Goal: Task Accomplishment & Management: Manage account settings

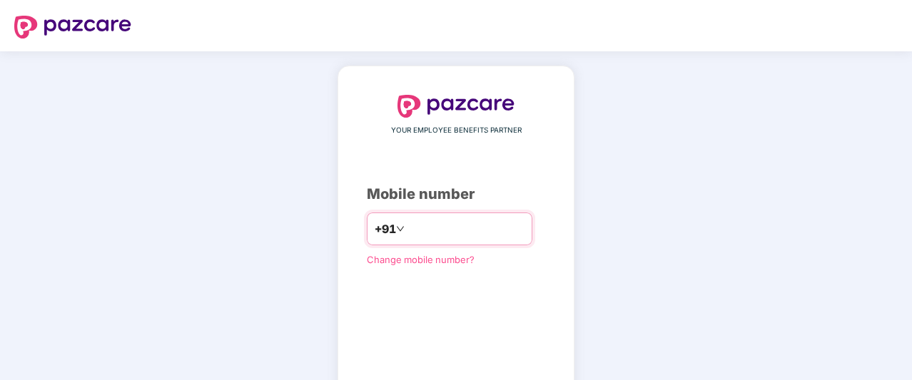
click at [476, 229] on input "number" at bounding box center [465, 229] width 117 height 23
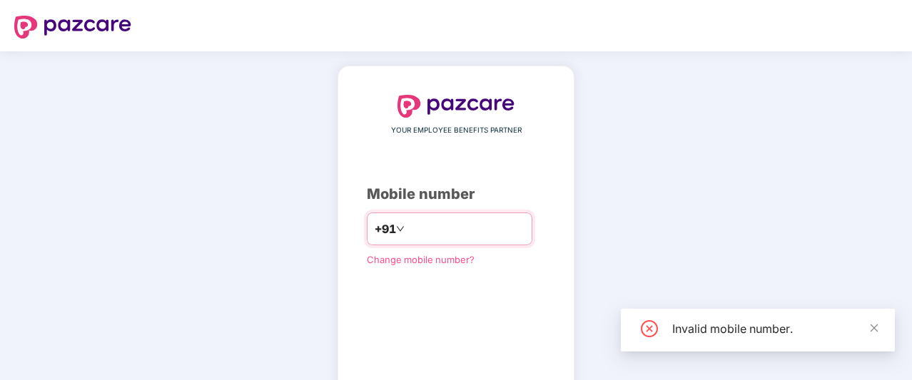
click at [436, 229] on input "*********" at bounding box center [465, 229] width 117 height 23
type input "**********"
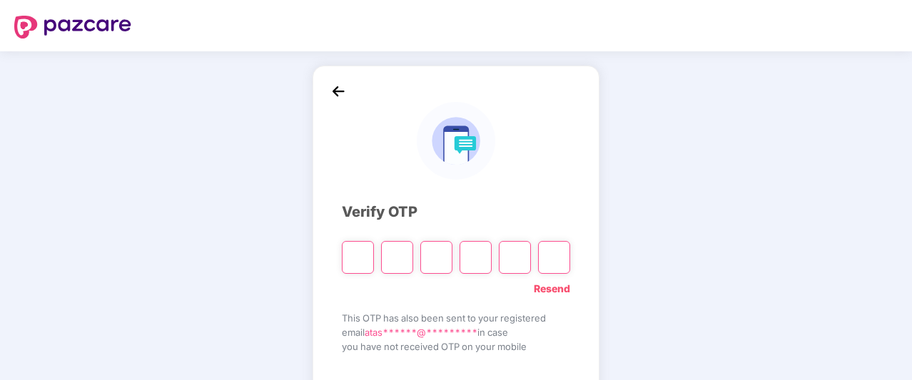
type input "*"
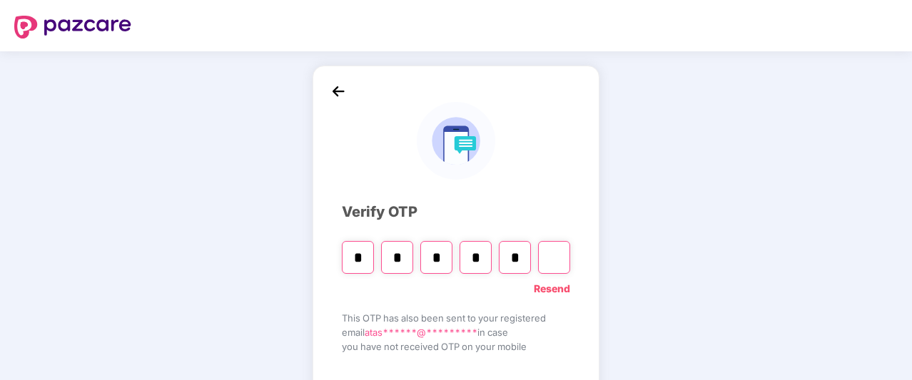
type input "*"
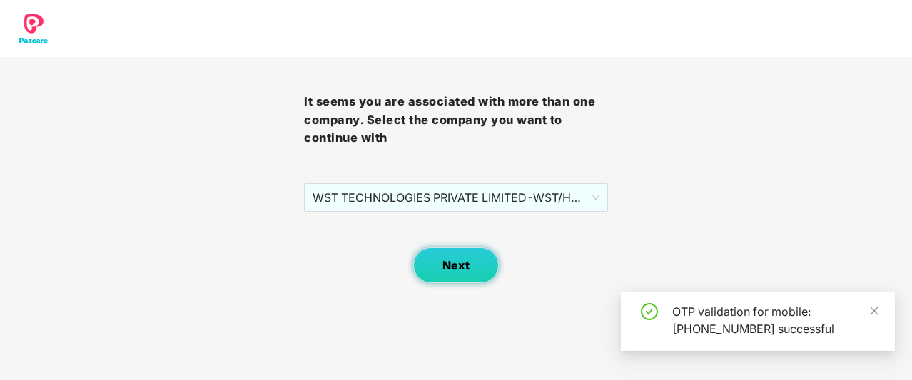
click at [476, 273] on button "Next" at bounding box center [456, 266] width 86 height 36
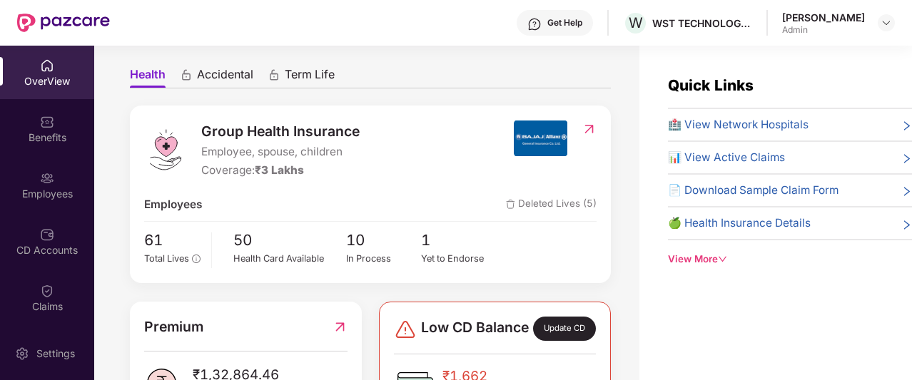
scroll to position [122, 0]
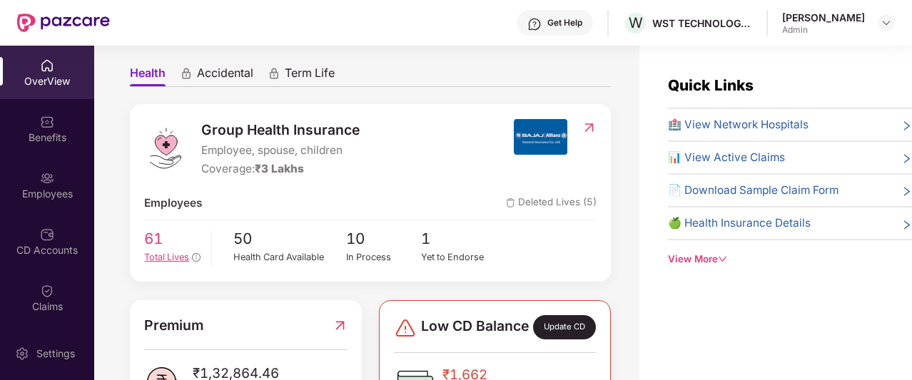
click at [158, 262] on span "Total Lives" at bounding box center [166, 257] width 45 height 11
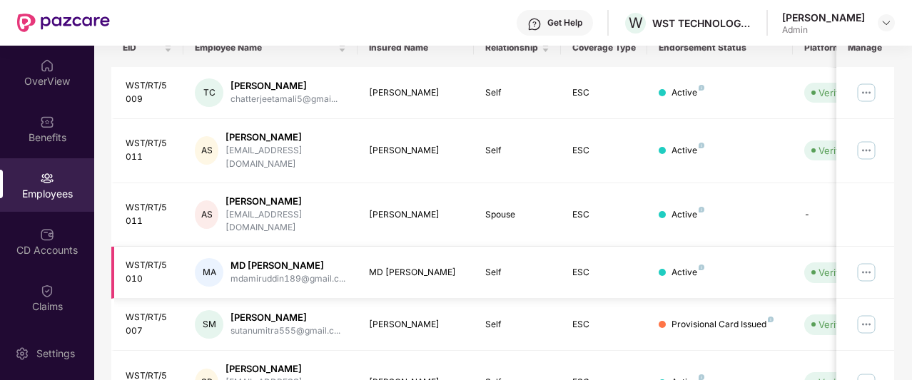
scroll to position [0, 143]
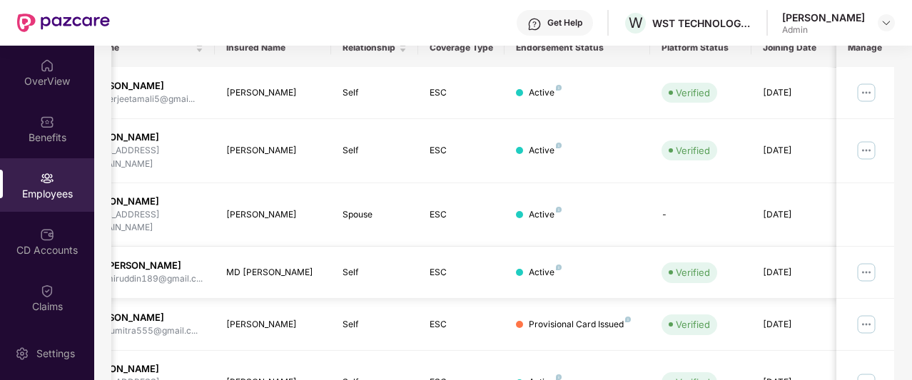
click at [874, 261] on img at bounding box center [865, 272] width 23 height 23
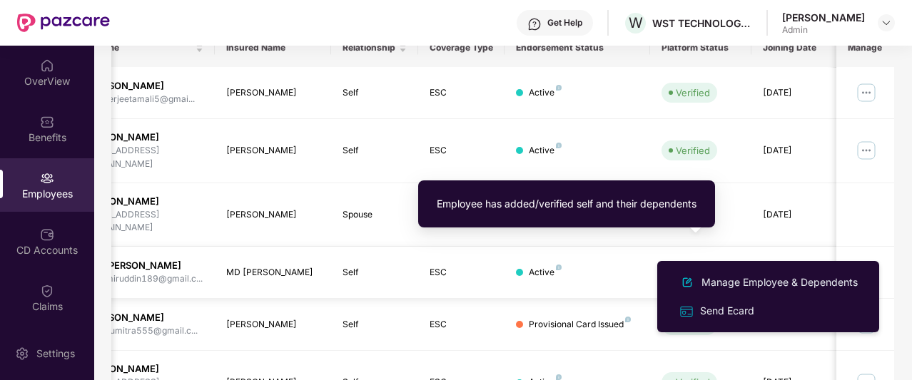
click at [710, 262] on span "Verified" at bounding box center [689, 272] width 56 height 20
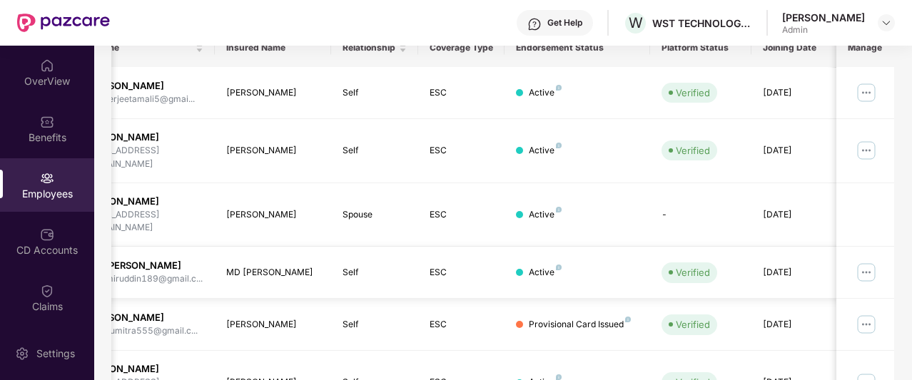
click at [870, 261] on img at bounding box center [865, 272] width 23 height 23
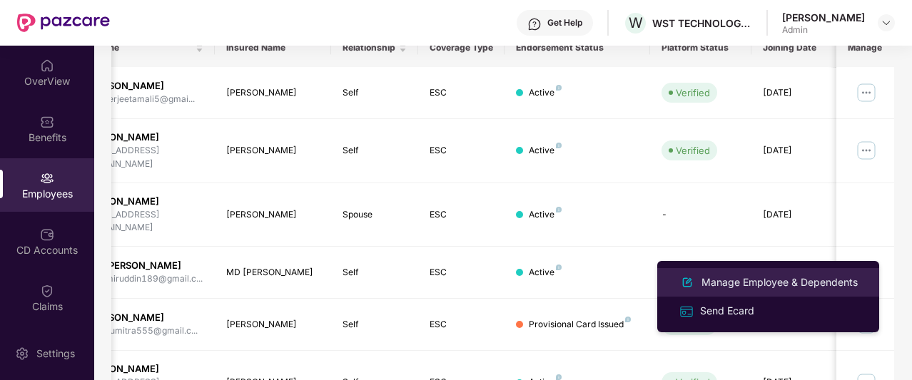
click at [720, 292] on li "Manage Employee & Dependents" at bounding box center [768, 282] width 222 height 29
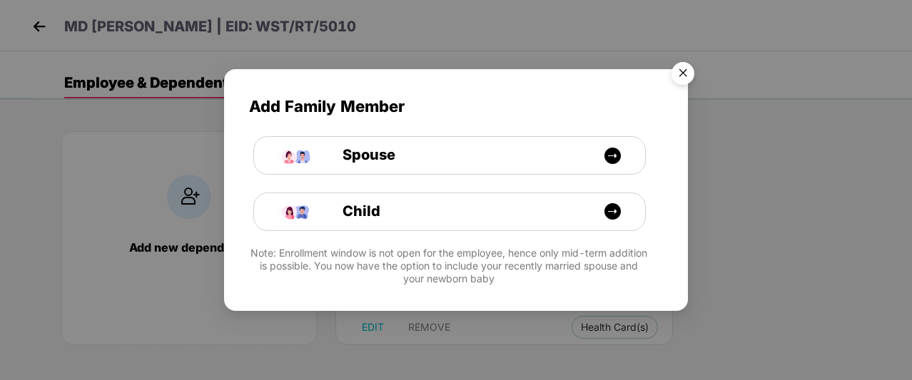
click at [691, 69] on img "Close" at bounding box center [683, 76] width 40 height 40
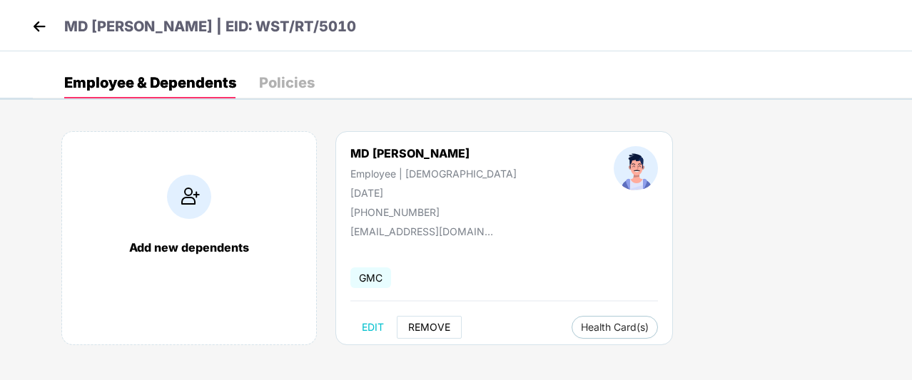
click at [446, 329] on span "REMOVE" at bounding box center [429, 327] width 42 height 11
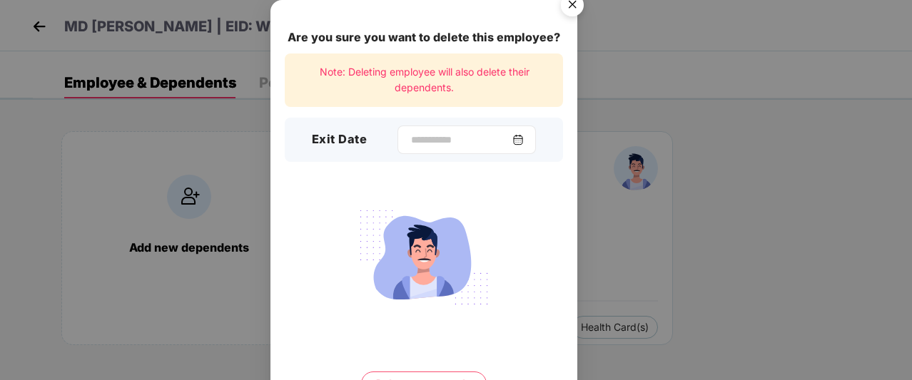
click at [524, 138] on img at bounding box center [517, 139] width 11 height 11
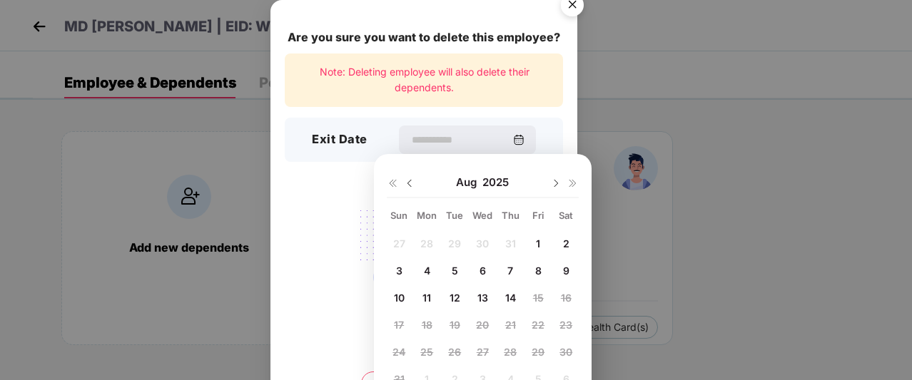
click at [407, 183] on img at bounding box center [409, 183] width 11 height 11
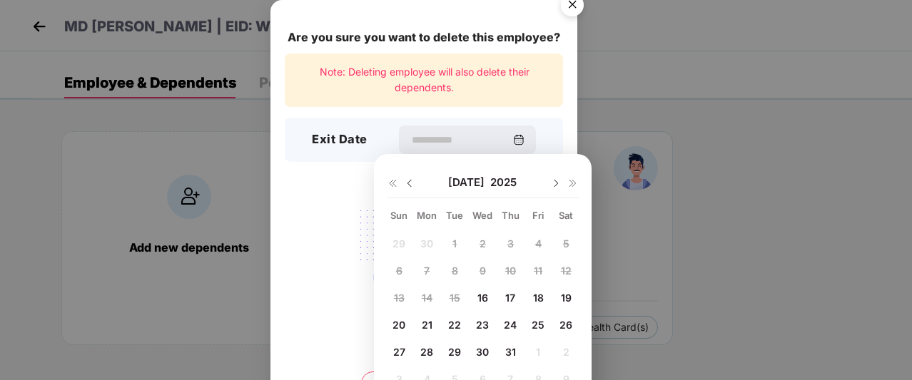
click at [512, 319] on span "24" at bounding box center [510, 325] width 13 height 12
type input "**********"
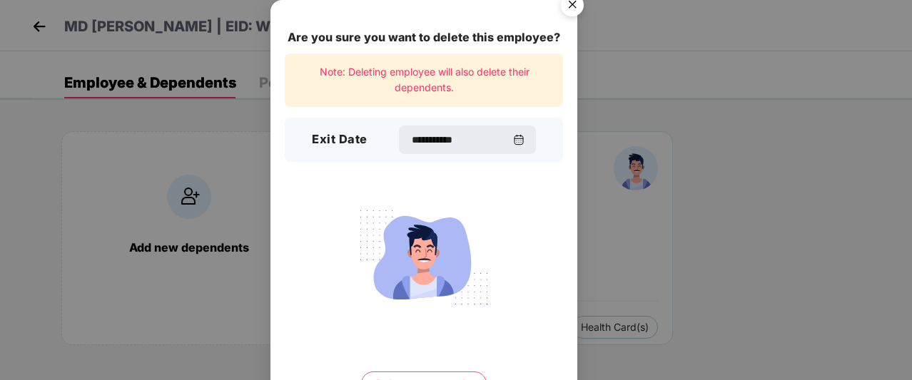
scroll to position [74, 0]
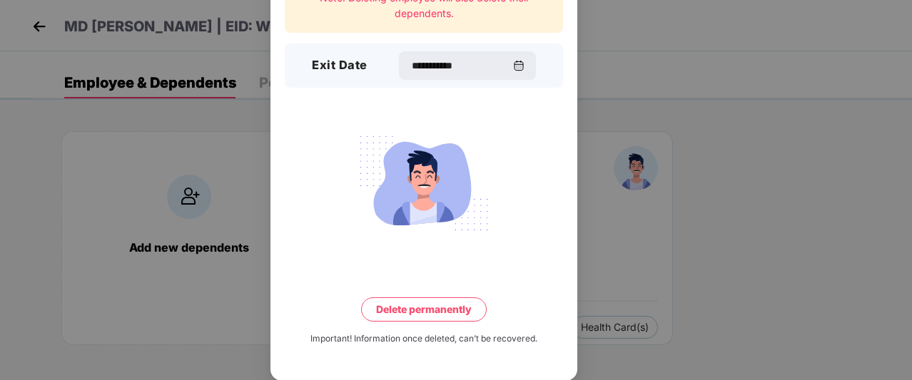
click at [449, 299] on button "Delete permanently" at bounding box center [424, 309] width 126 height 24
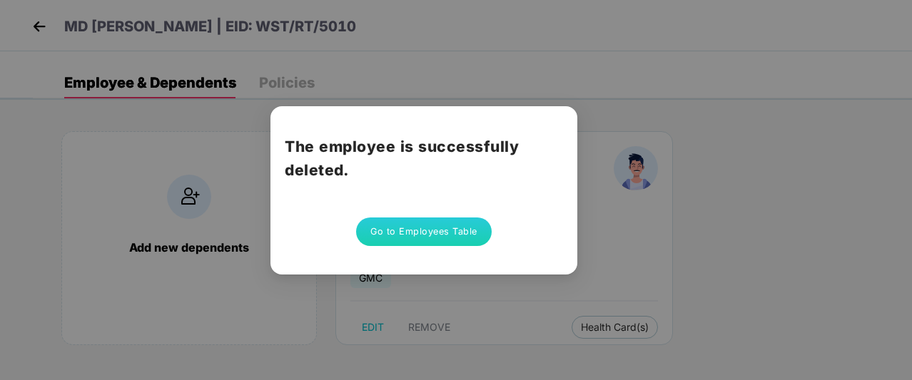
click at [456, 227] on button "Go to Employees Table" at bounding box center [424, 232] width 136 height 29
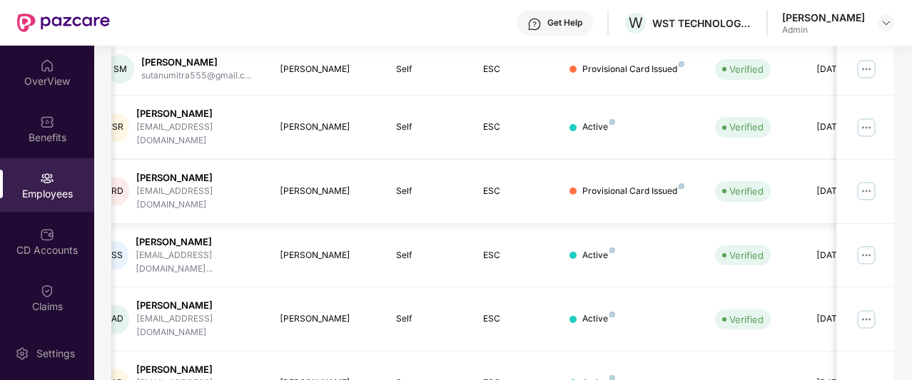
scroll to position [0, 143]
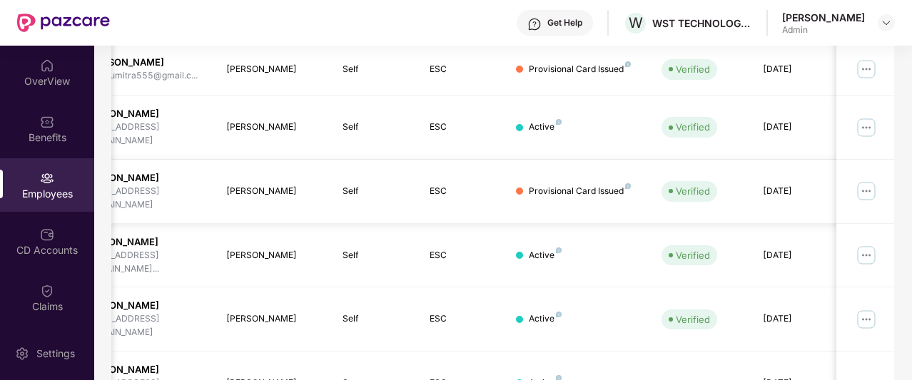
click at [867, 180] on img at bounding box center [865, 191] width 23 height 23
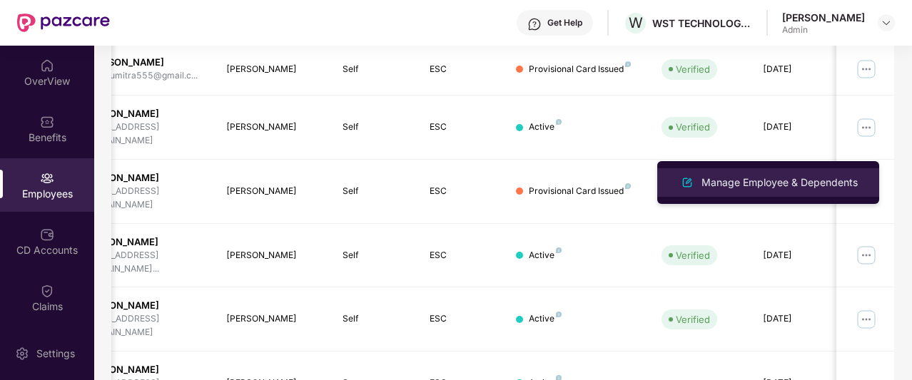
click at [776, 182] on div "Manage Employee & Dependents" at bounding box center [779, 183] width 162 height 16
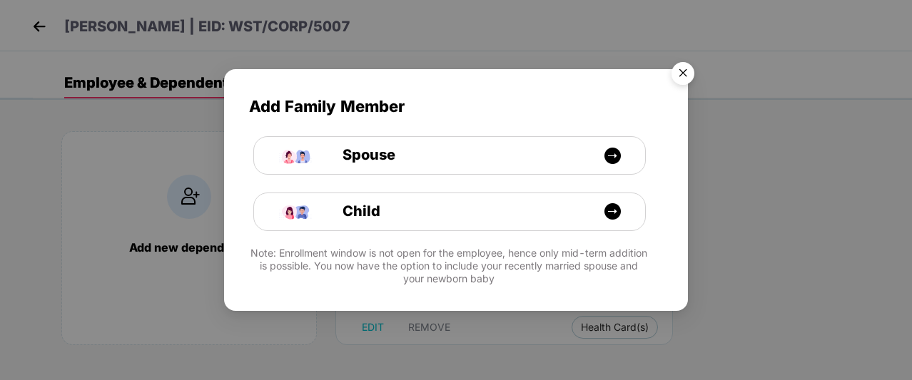
click at [684, 81] on img "Close" at bounding box center [683, 76] width 40 height 40
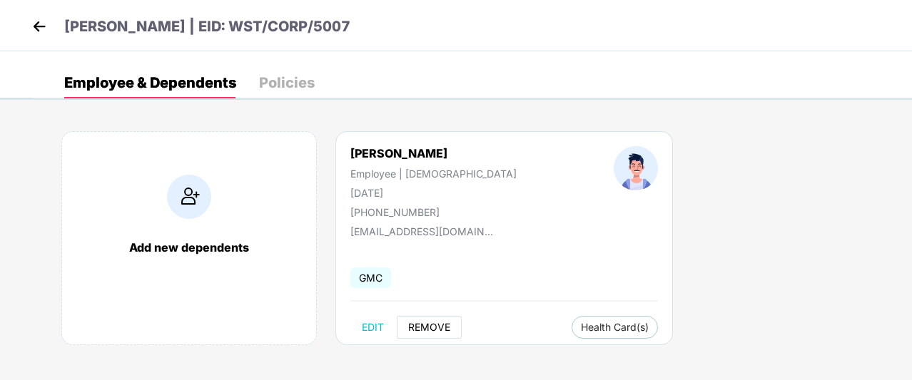
click at [432, 329] on span "REMOVE" at bounding box center [429, 327] width 42 height 11
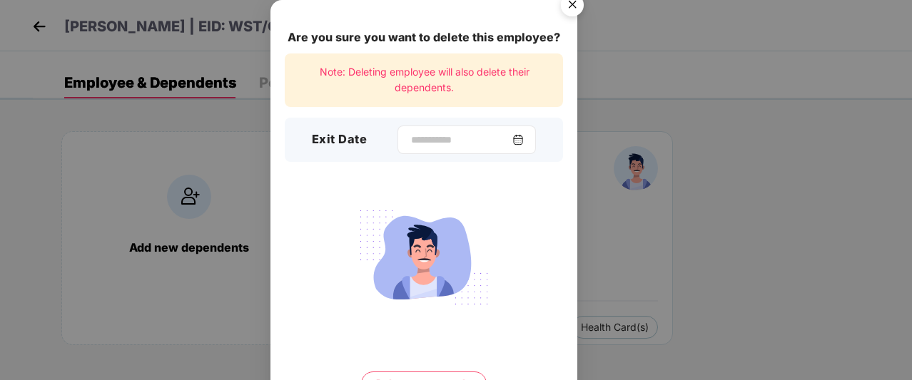
click at [525, 133] on div at bounding box center [466, 140] width 138 height 29
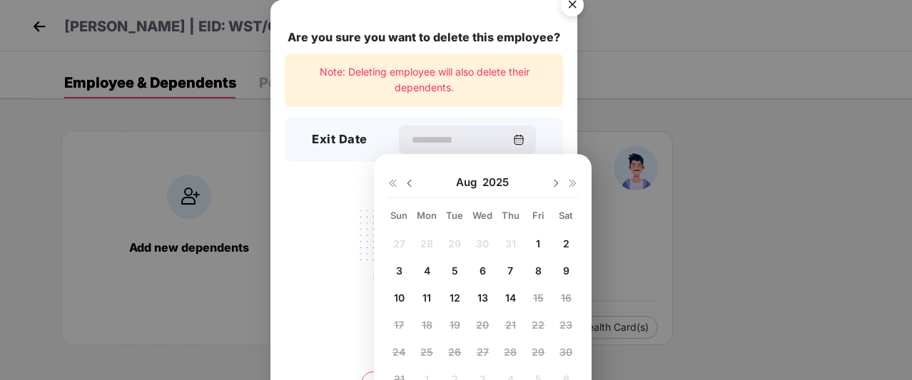
scroll to position [50, 0]
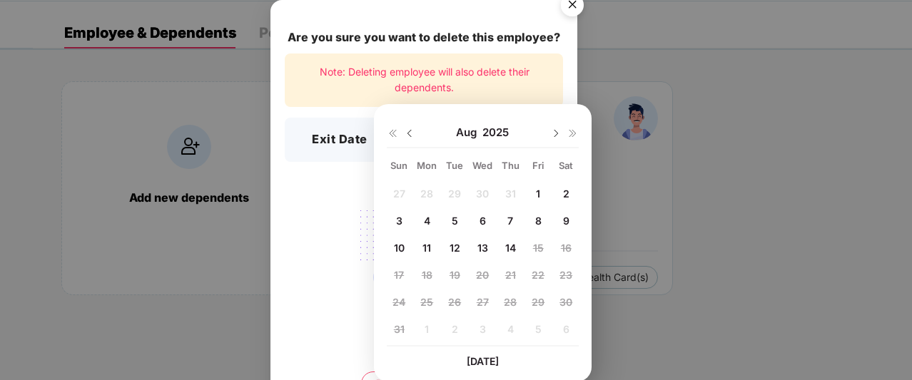
click at [401, 131] on div at bounding box center [401, 132] width 29 height 13
click at [408, 131] on img at bounding box center [409, 133] width 11 height 11
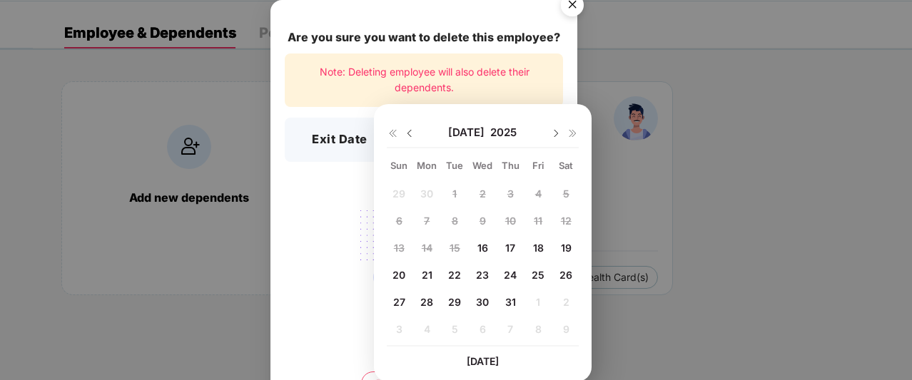
click at [408, 131] on img at bounding box center [409, 133] width 11 height 11
click at [553, 132] on img at bounding box center [555, 133] width 11 height 11
click at [485, 244] on span "16" at bounding box center [482, 248] width 11 height 12
type input "**********"
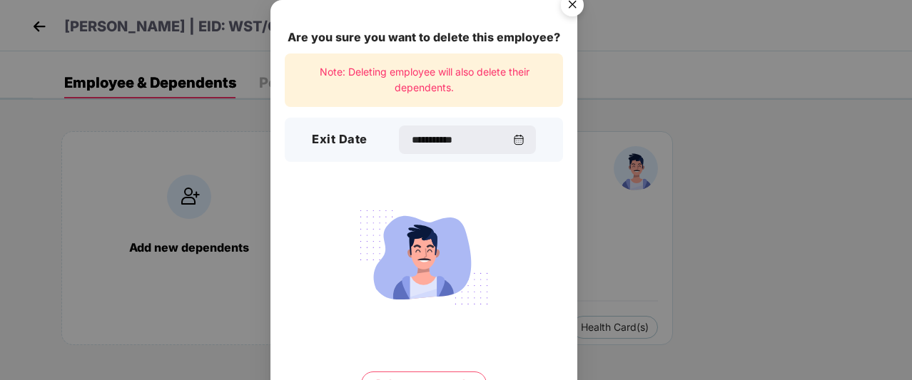
scroll to position [74, 0]
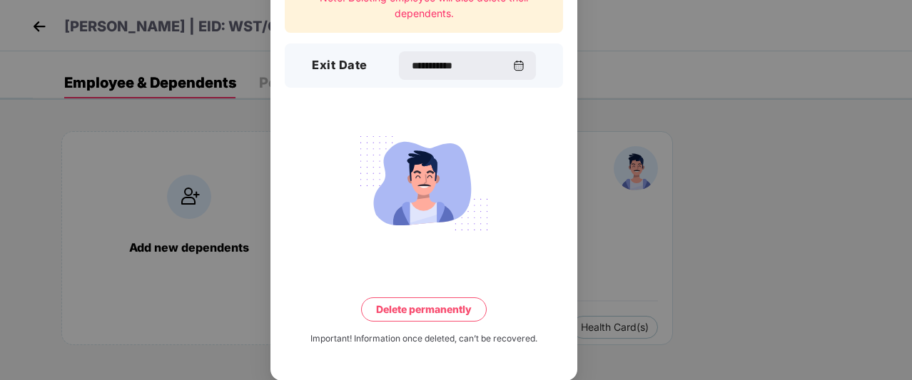
click at [454, 312] on button "Delete permanently" at bounding box center [424, 309] width 126 height 24
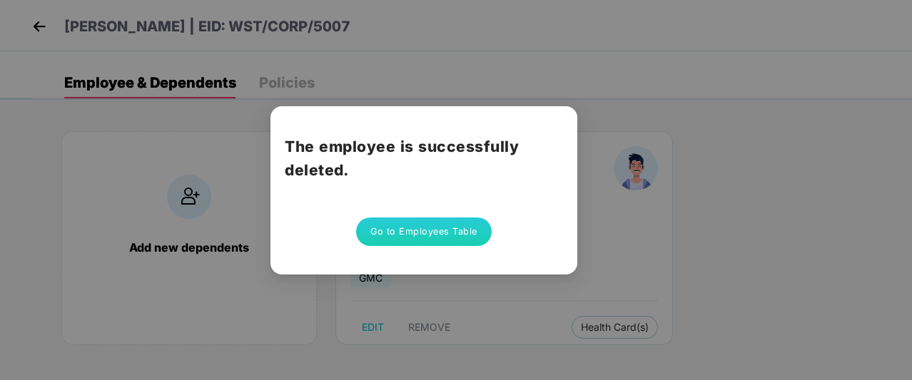
scroll to position [0, 0]
click at [428, 233] on button "Go to Employees Table" at bounding box center [424, 232] width 136 height 29
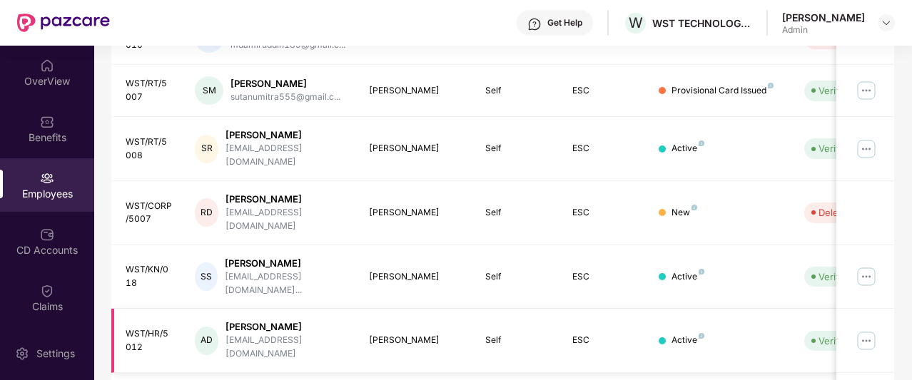
scroll to position [472, 0]
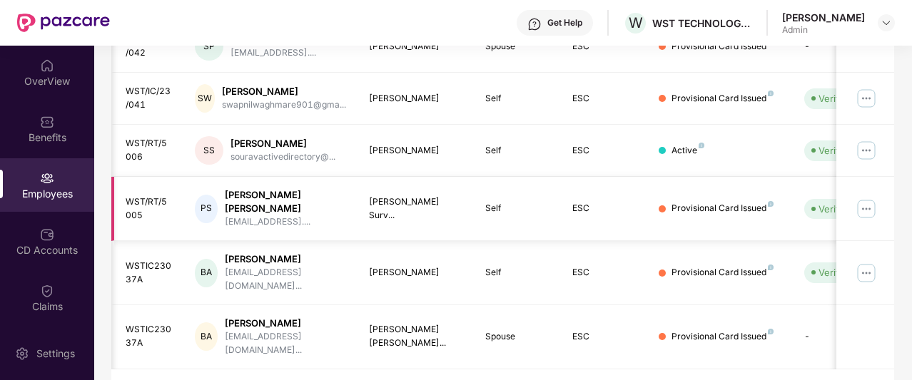
scroll to position [0, 143]
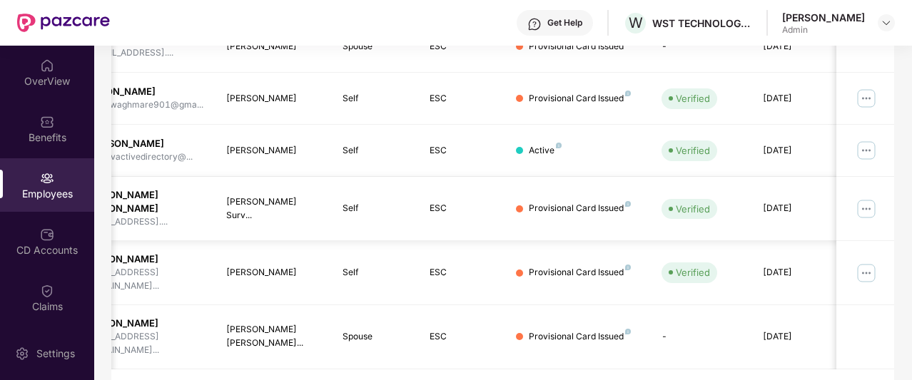
click at [867, 198] on img at bounding box center [865, 209] width 23 height 23
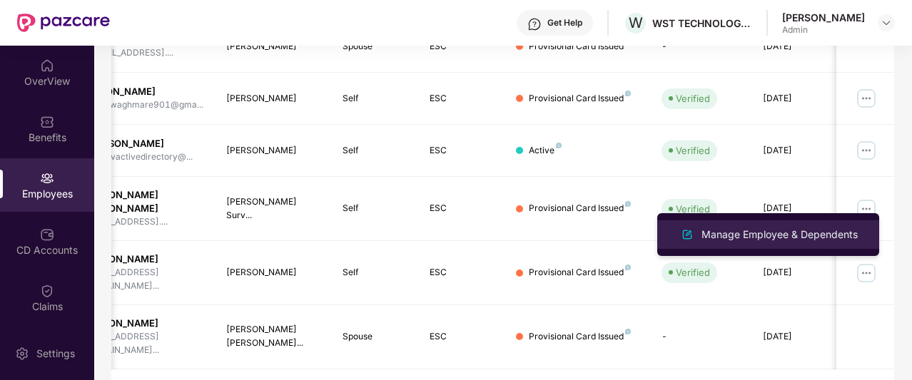
click at [823, 235] on div "Manage Employee & Dependents" at bounding box center [779, 235] width 162 height 16
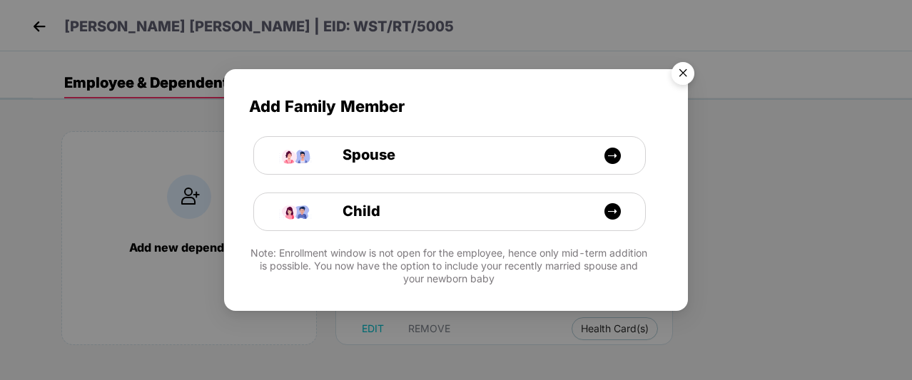
click at [688, 79] on img "Close" at bounding box center [683, 76] width 40 height 40
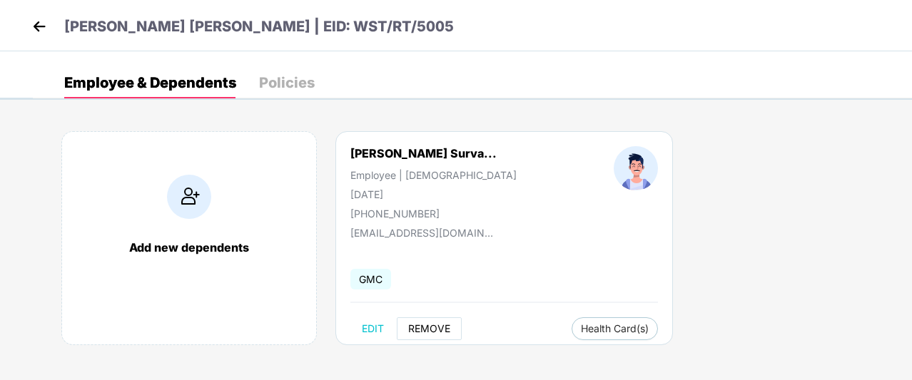
click at [447, 320] on button "REMOVE" at bounding box center [429, 328] width 65 height 23
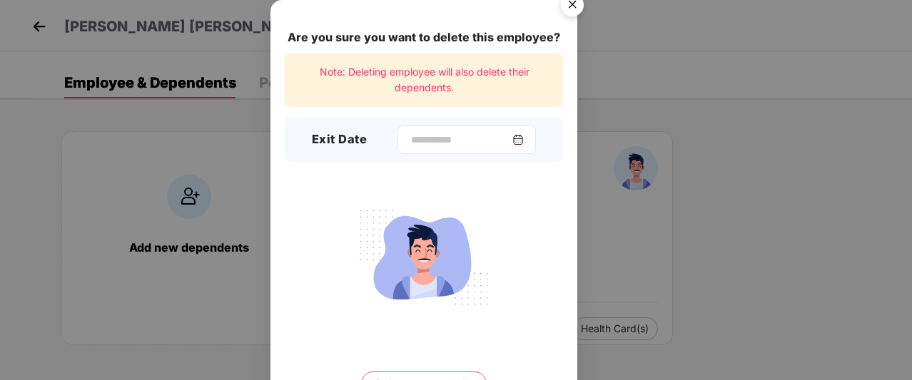
click at [524, 136] on img at bounding box center [517, 139] width 11 height 11
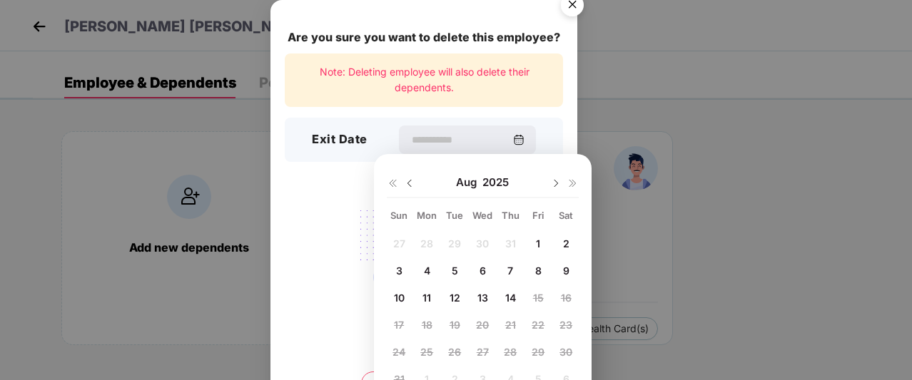
click at [404, 188] on img at bounding box center [409, 183] width 11 height 11
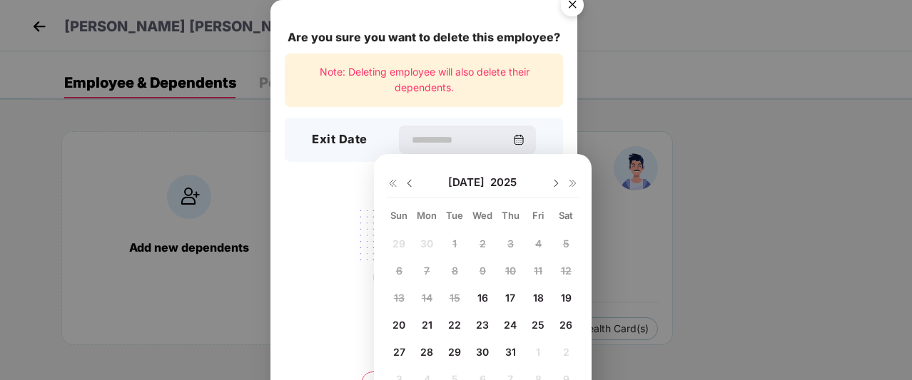
click at [404, 188] on img at bounding box center [409, 183] width 11 height 11
click at [551, 178] on img at bounding box center [555, 183] width 11 height 11
click at [481, 300] on span "16" at bounding box center [482, 298] width 11 height 12
type input "**********"
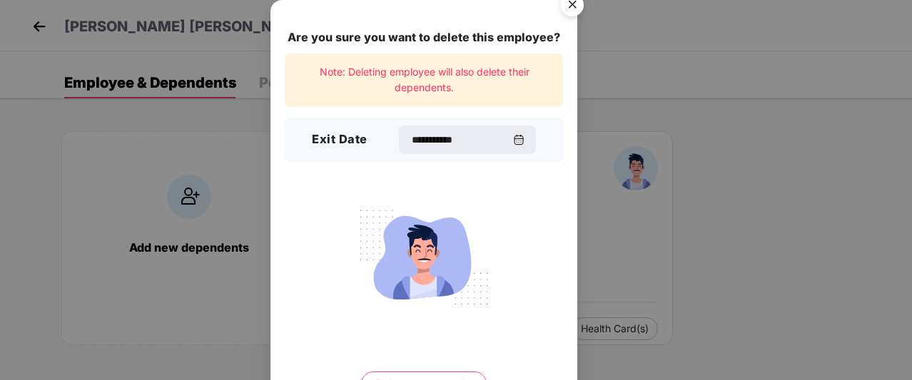
scroll to position [74, 0]
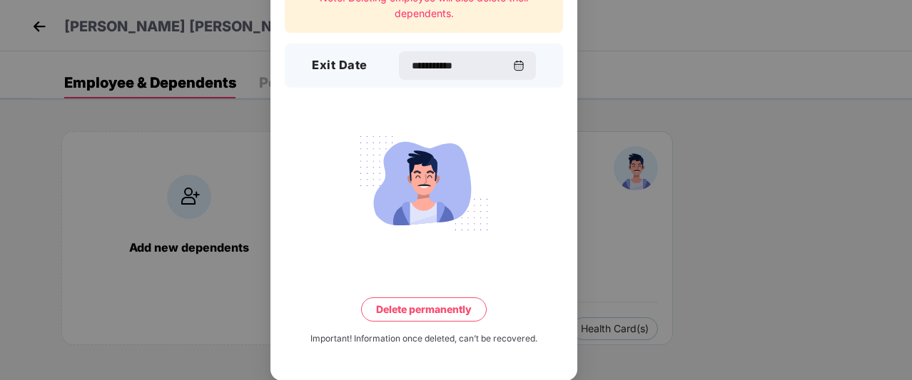
click at [436, 306] on button "Delete permanently" at bounding box center [424, 309] width 126 height 24
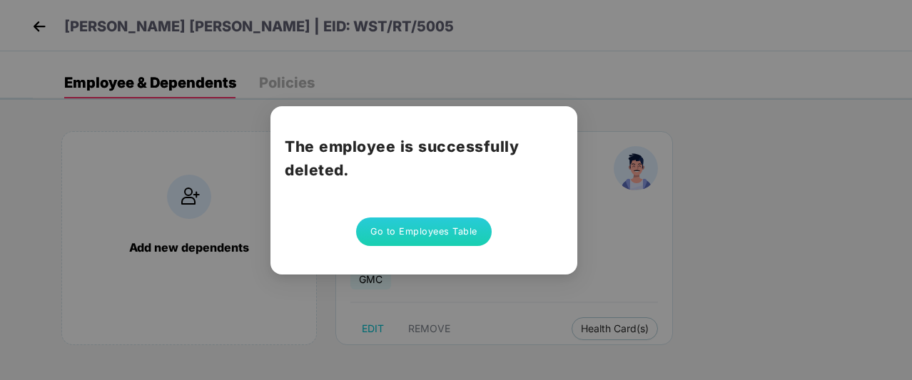
scroll to position [0, 0]
click at [443, 233] on button "Go to Employees Table" at bounding box center [424, 232] width 136 height 29
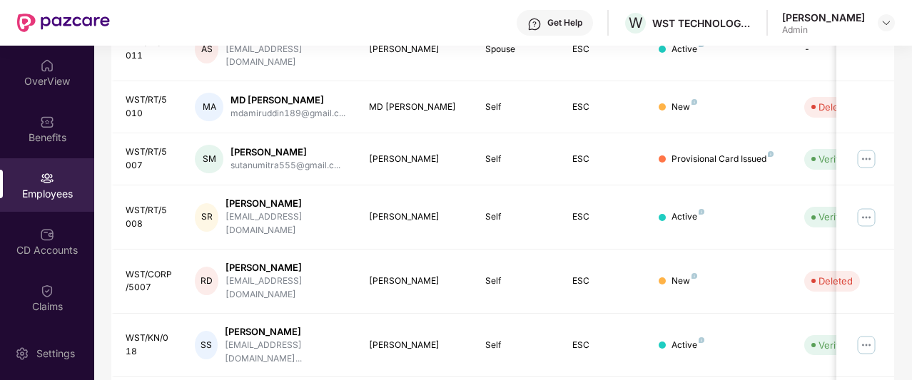
scroll to position [493, 0]
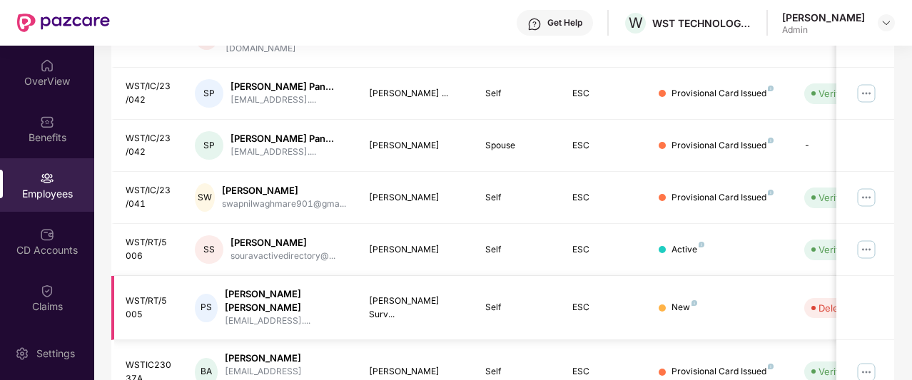
scroll to position [529, 0]
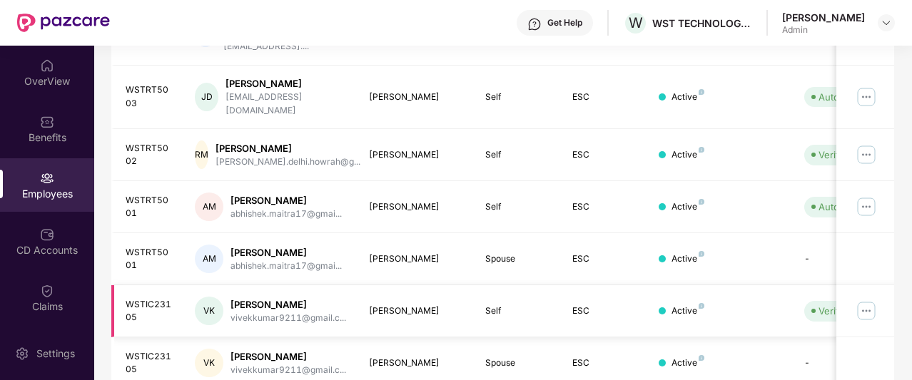
scroll to position [505, 0]
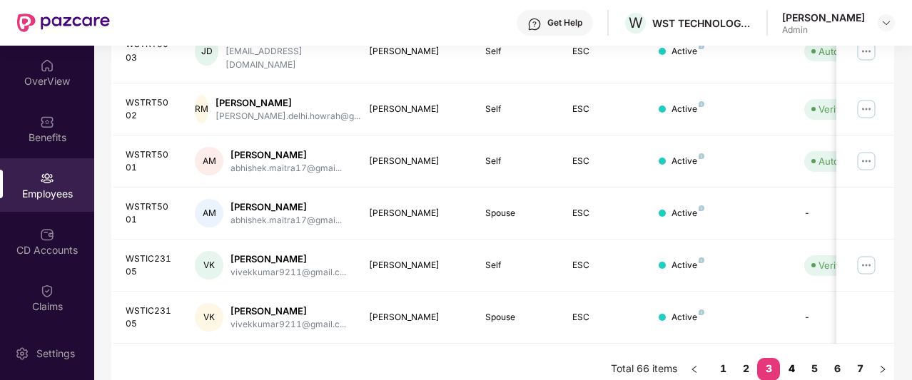
click at [796, 358] on link "4" at bounding box center [791, 368] width 23 height 21
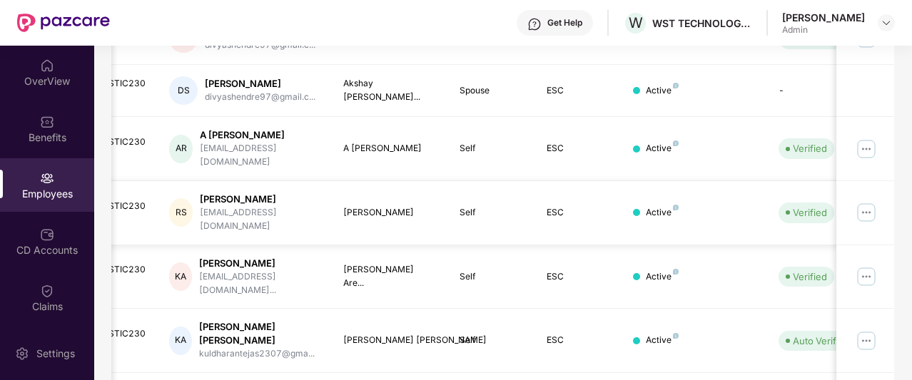
scroll to position [0, 143]
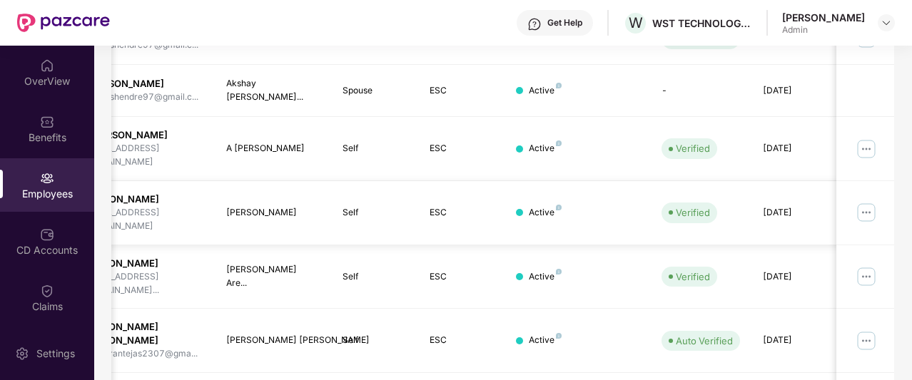
click at [872, 201] on img at bounding box center [865, 212] width 23 height 23
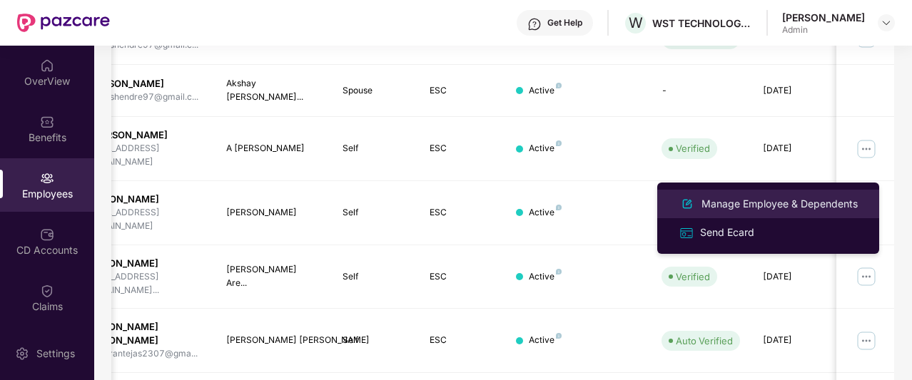
click at [735, 208] on div "Manage Employee & Dependents" at bounding box center [779, 204] width 162 height 16
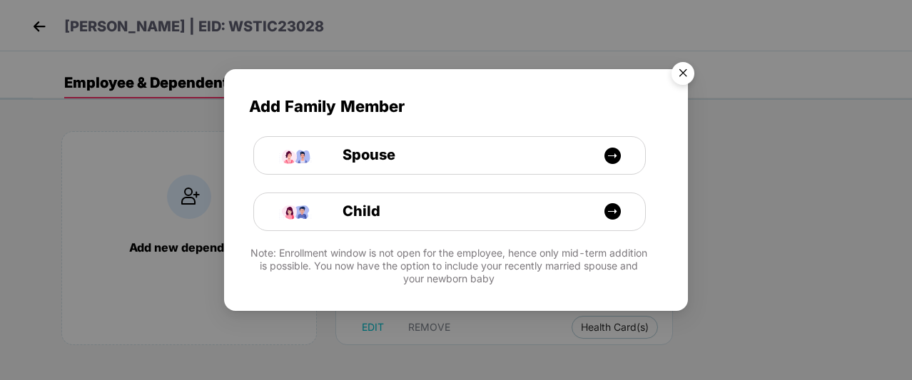
click at [688, 76] on img "Close" at bounding box center [683, 76] width 40 height 40
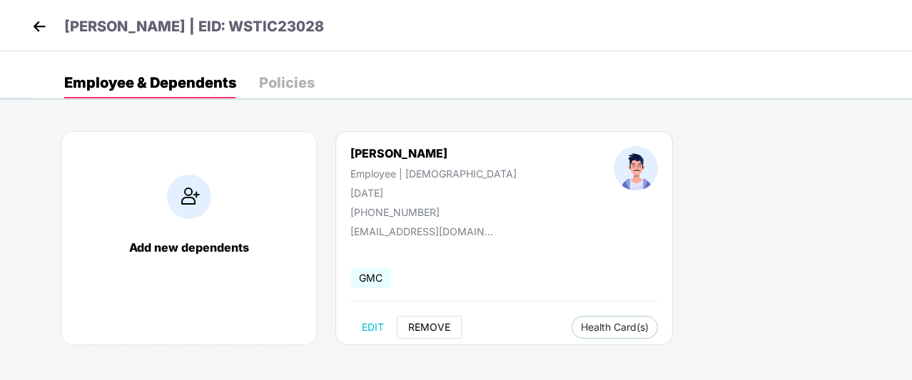
click at [425, 325] on span "REMOVE" at bounding box center [429, 327] width 42 height 11
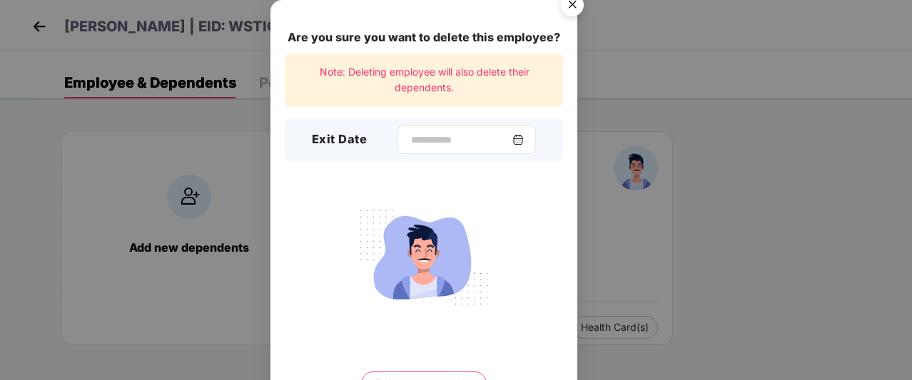
click at [524, 138] on img at bounding box center [517, 139] width 11 height 11
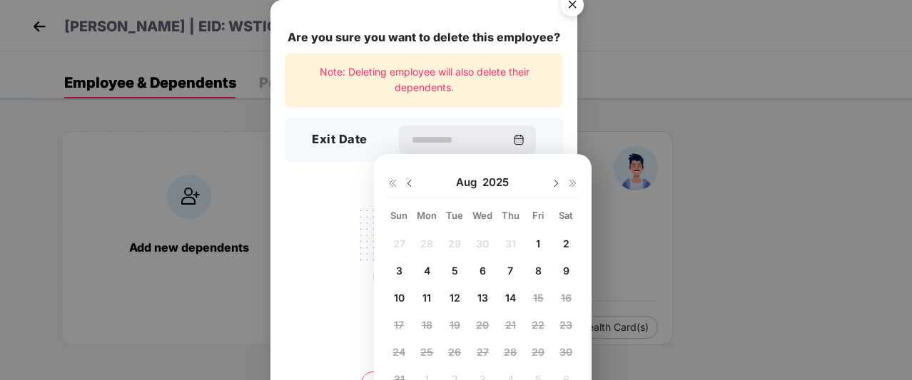
click at [409, 186] on img at bounding box center [409, 183] width 11 height 11
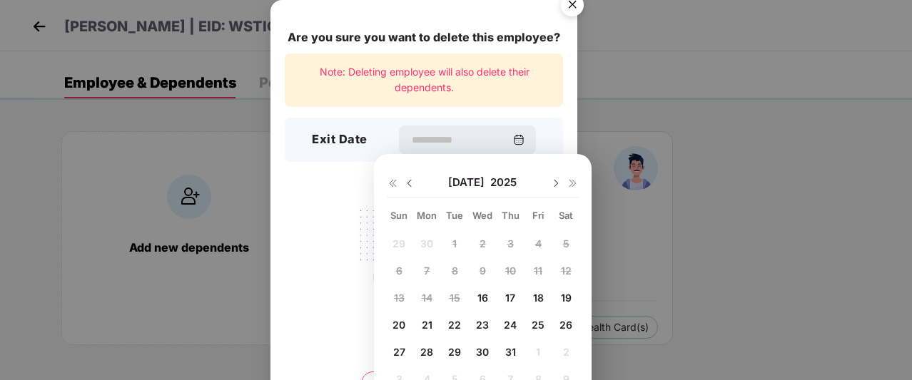
click at [506, 352] on span "31" at bounding box center [510, 352] width 11 height 12
type input "**********"
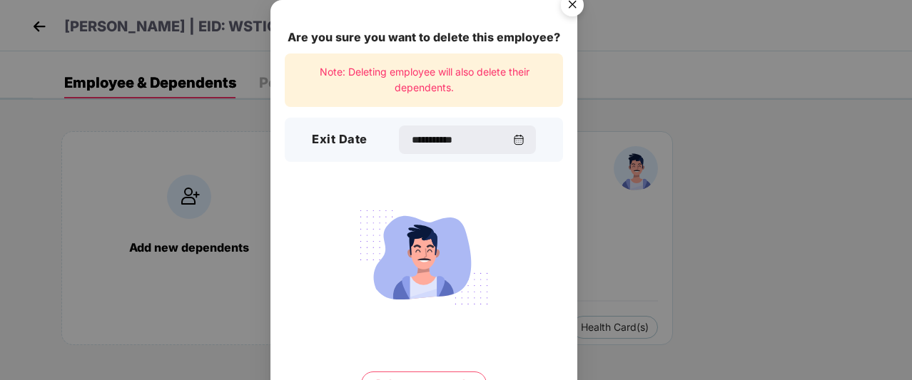
click at [435, 378] on button "Delete permanently" at bounding box center [424, 384] width 126 height 24
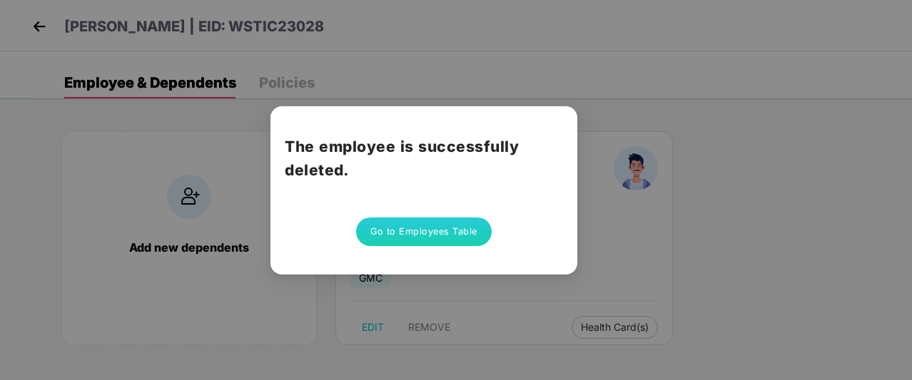
click at [425, 225] on button "Go to Employees Table" at bounding box center [424, 232] width 136 height 29
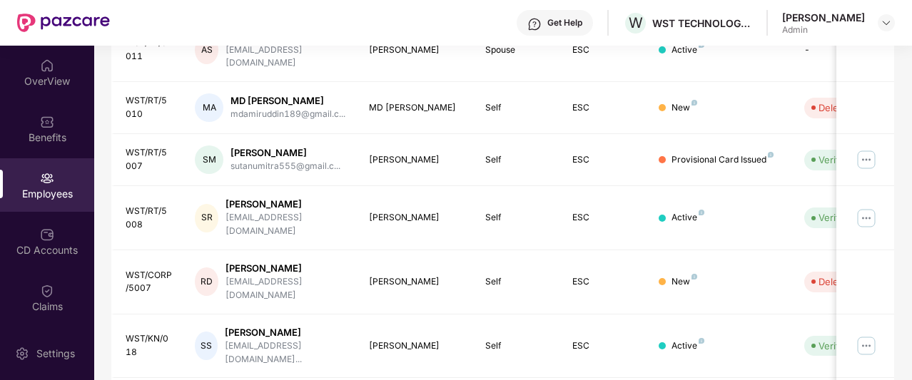
scroll to position [493, 0]
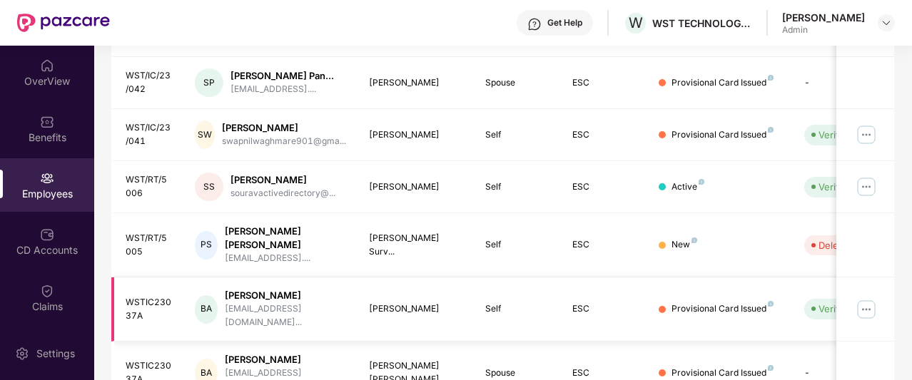
scroll to position [529, 0]
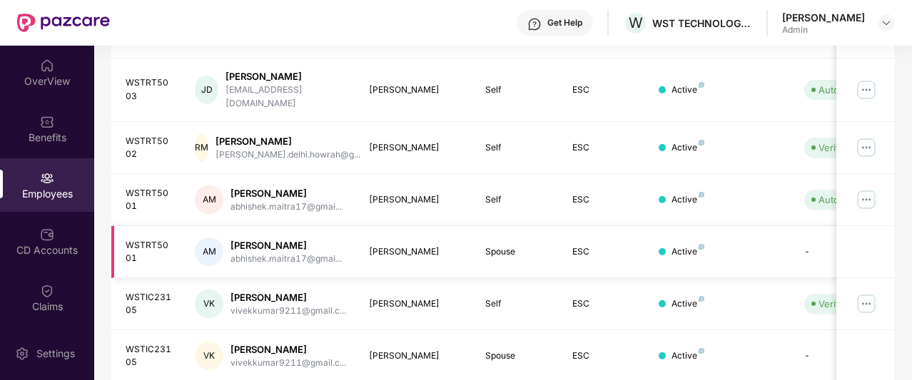
scroll to position [0, 143]
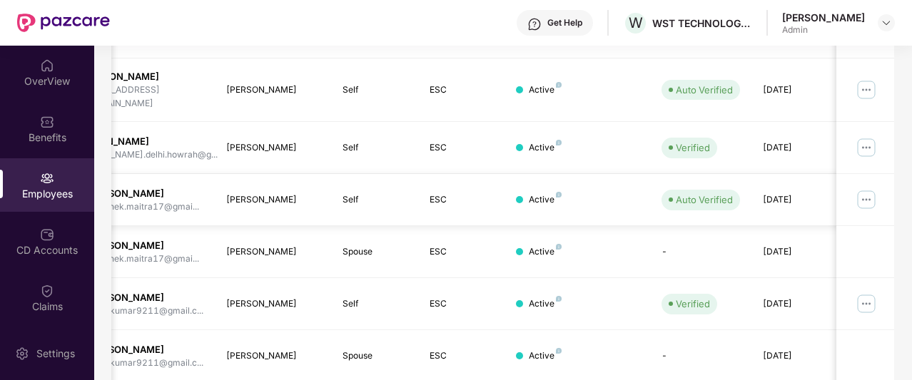
click at [864, 188] on img at bounding box center [865, 199] width 23 height 23
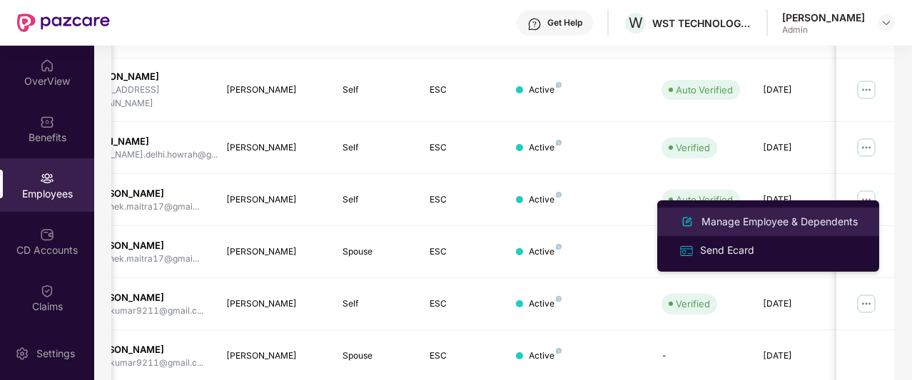
click at [748, 227] on div "Manage Employee & Dependents" at bounding box center [779, 222] width 162 height 16
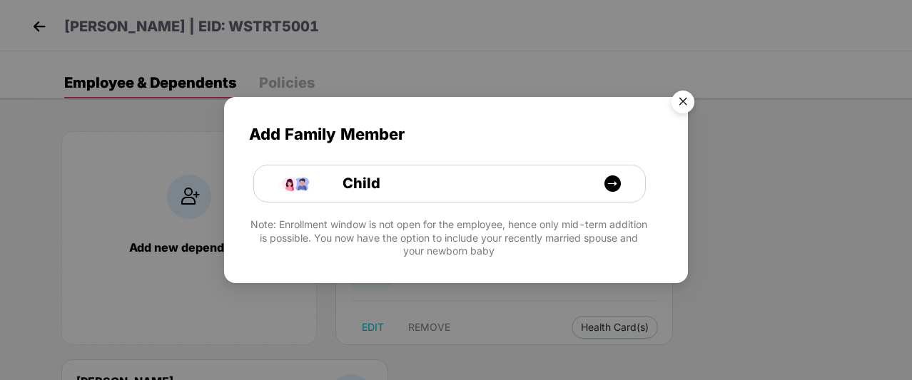
click at [688, 101] on img "Close" at bounding box center [683, 104] width 40 height 40
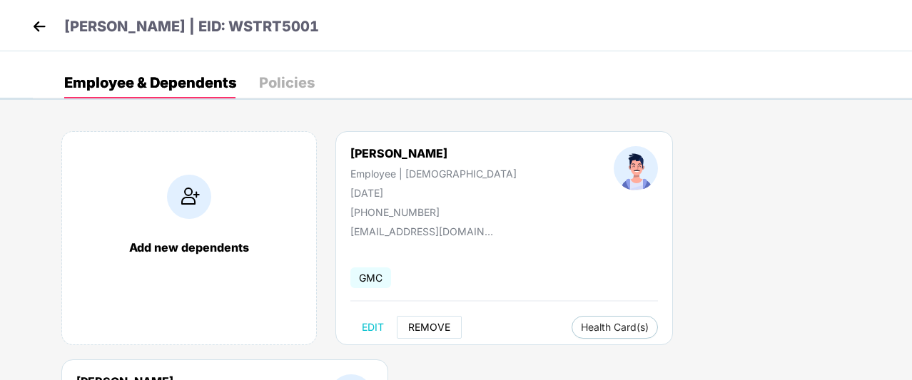
click at [449, 329] on span "REMOVE" at bounding box center [429, 327] width 42 height 11
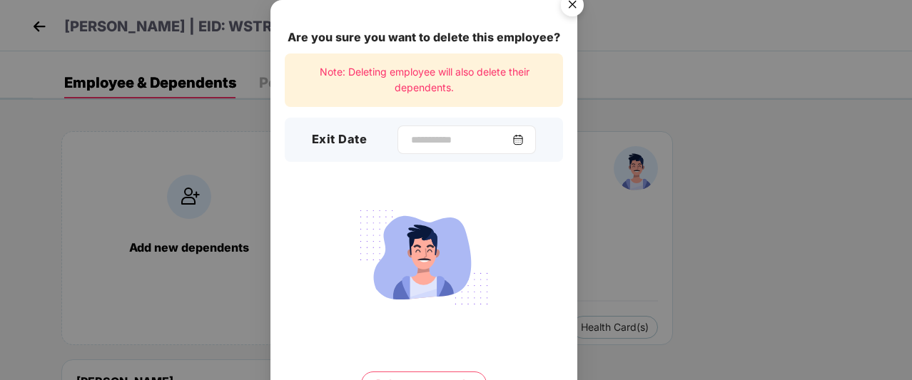
click at [519, 138] on img at bounding box center [517, 139] width 11 height 11
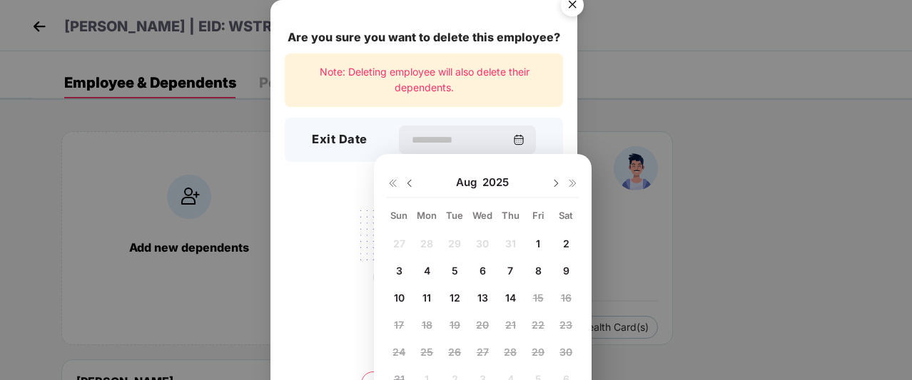
click at [412, 190] on div "[DATE]" at bounding box center [483, 182] width 192 height 29
click at [409, 185] on img at bounding box center [409, 183] width 11 height 11
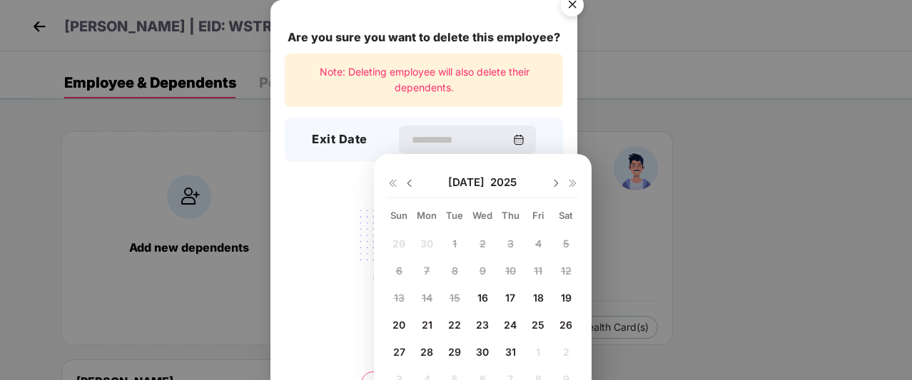
click at [484, 292] on span "16" at bounding box center [482, 298] width 11 height 12
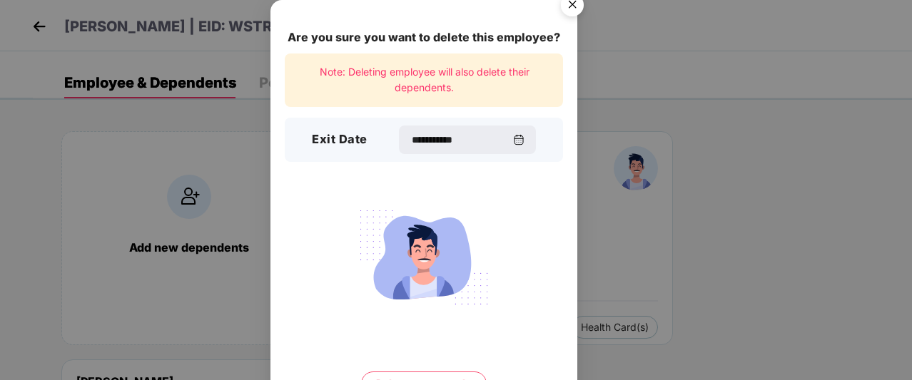
type input "**********"
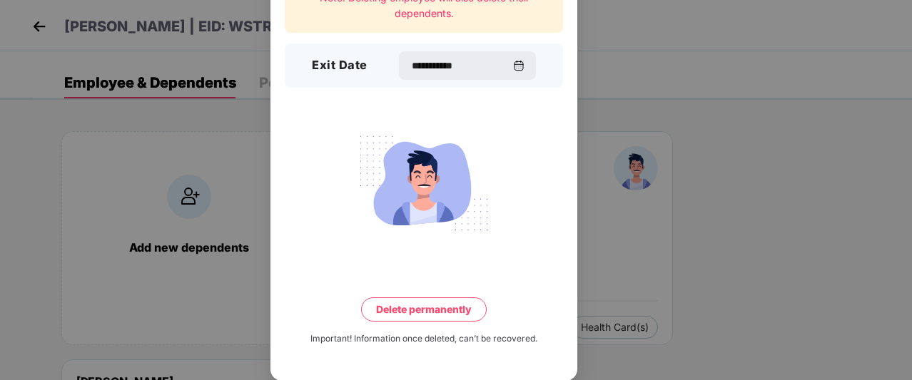
click at [442, 315] on button "Delete permanently" at bounding box center [424, 309] width 126 height 24
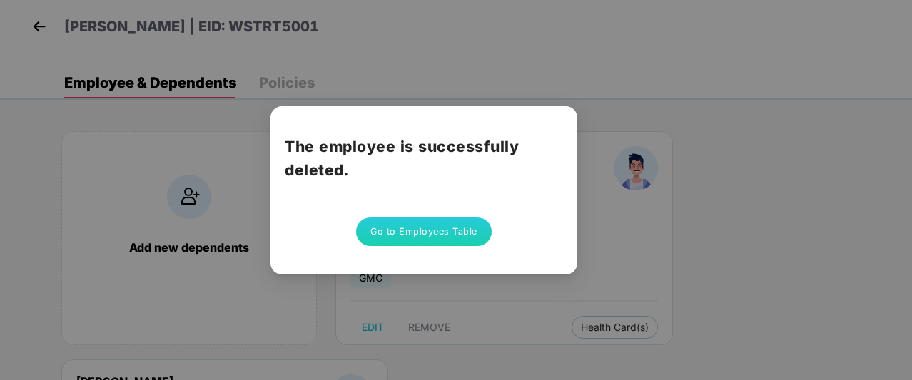
scroll to position [0, 0]
click at [414, 244] on button "Go to Employees Table" at bounding box center [424, 232] width 136 height 29
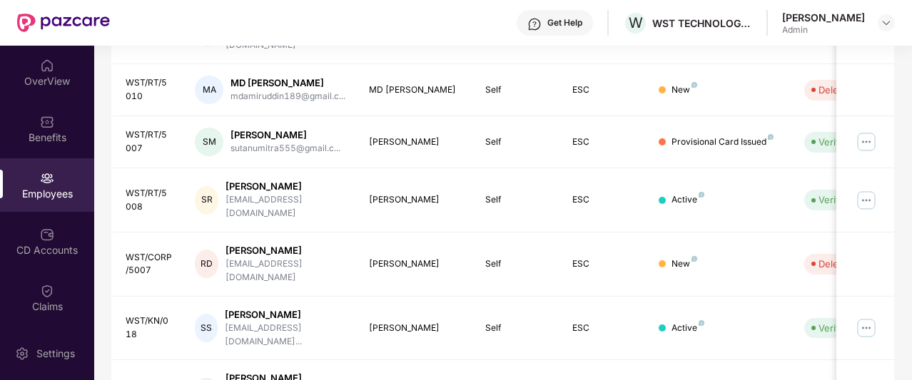
scroll to position [493, 0]
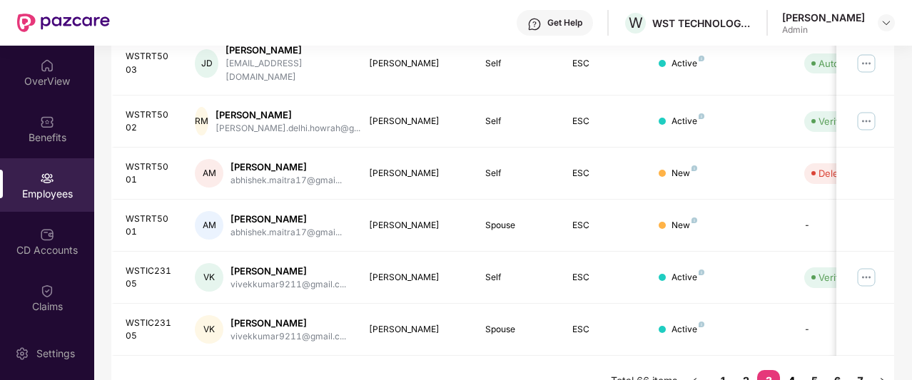
click at [793, 373] on link "4" at bounding box center [791, 380] width 23 height 21
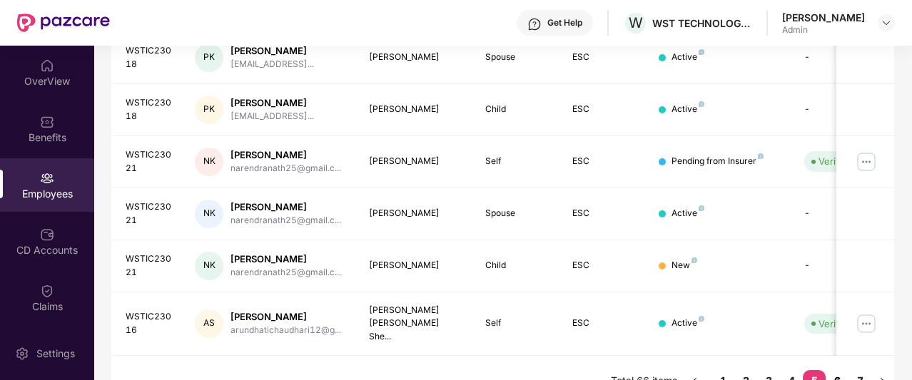
click at [839, 370] on link "6" at bounding box center [836, 380] width 23 height 21
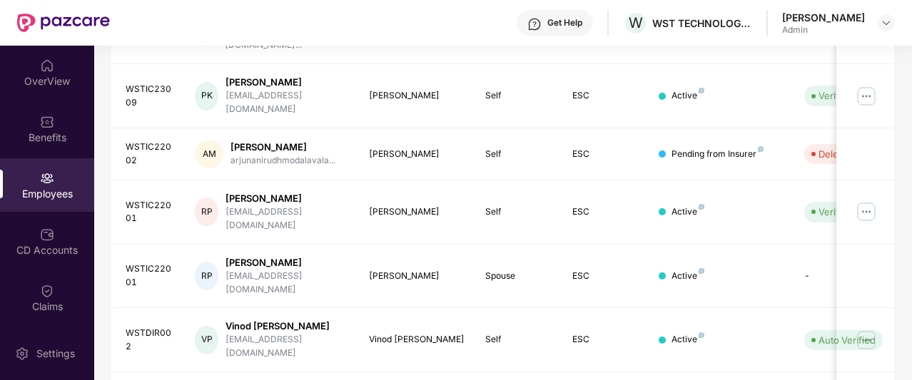
scroll to position [0, 143]
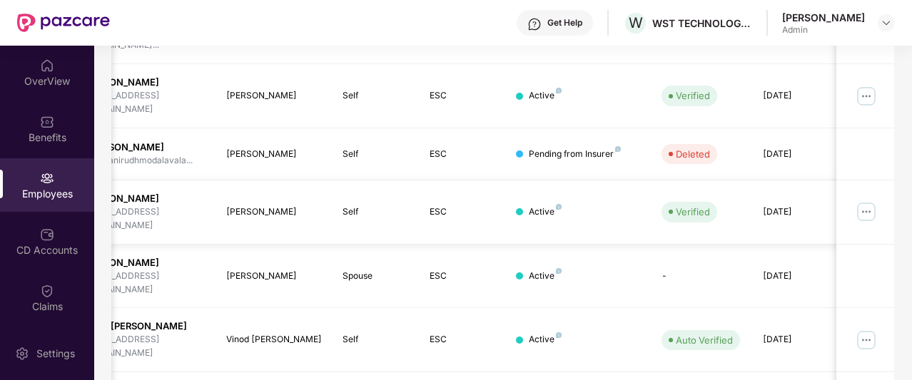
click at [874, 200] on img at bounding box center [865, 211] width 23 height 23
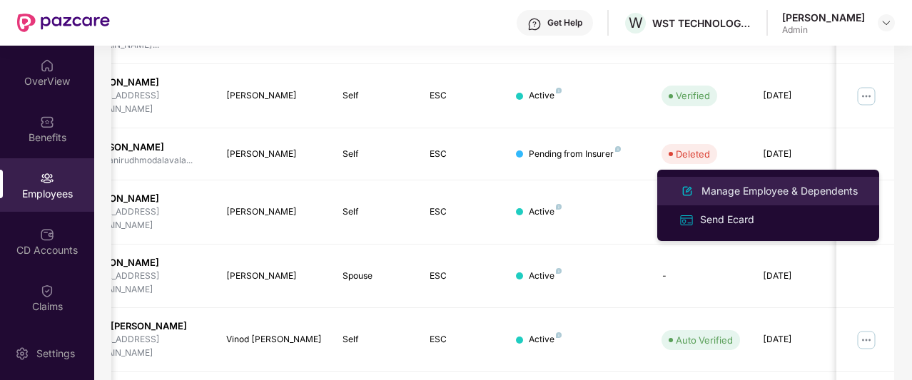
click at [750, 190] on div "Manage Employee & Dependents" at bounding box center [779, 191] width 162 height 16
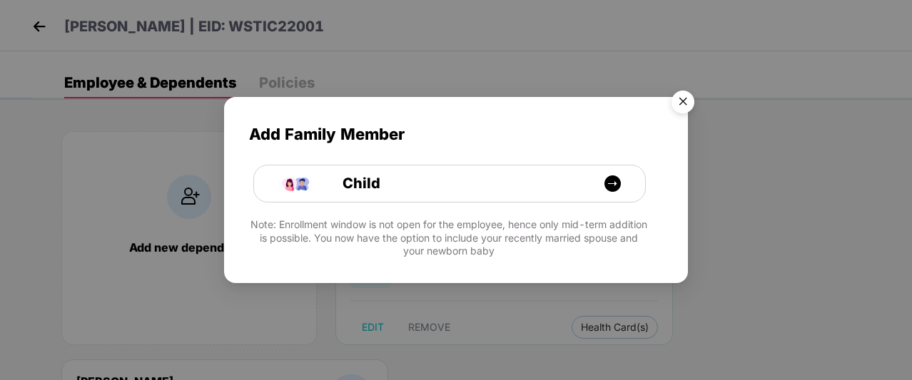
click at [689, 111] on img "Close" at bounding box center [683, 104] width 40 height 40
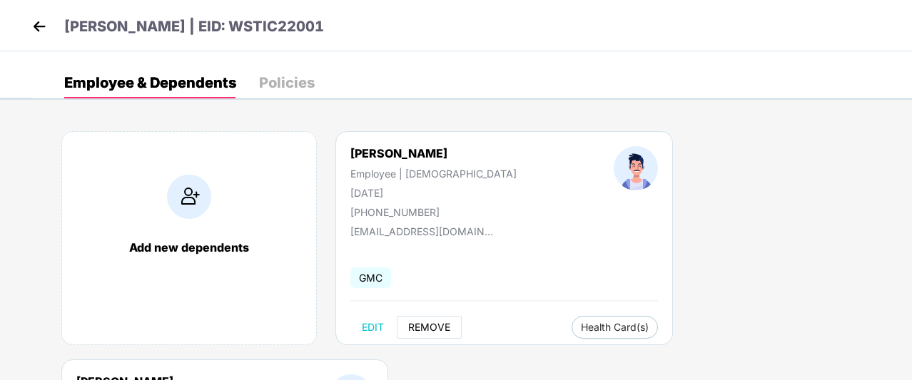
click at [425, 327] on span "REMOVE" at bounding box center [429, 327] width 42 height 11
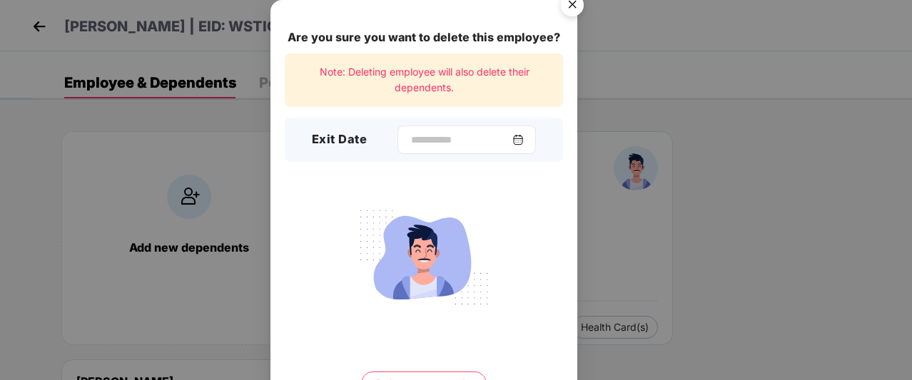
click at [524, 136] on img at bounding box center [517, 139] width 11 height 11
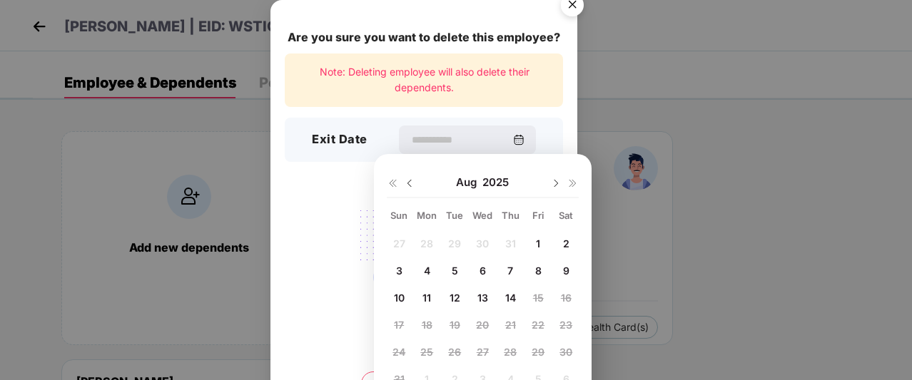
click at [540, 270] on span "8" at bounding box center [538, 271] width 6 height 12
type input "**********"
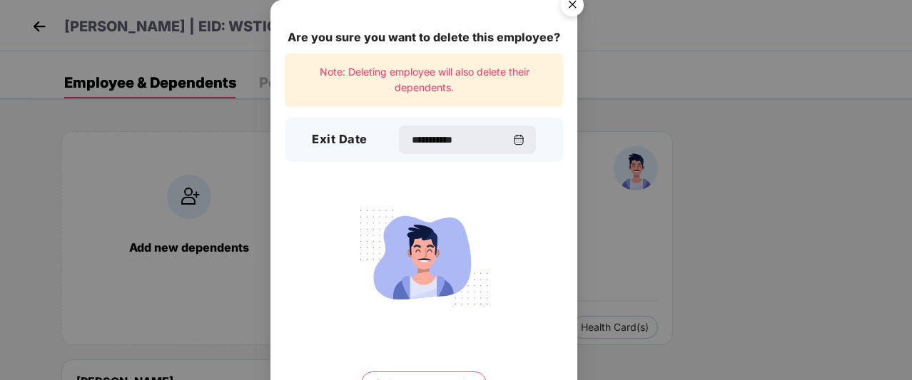
scroll to position [74, 0]
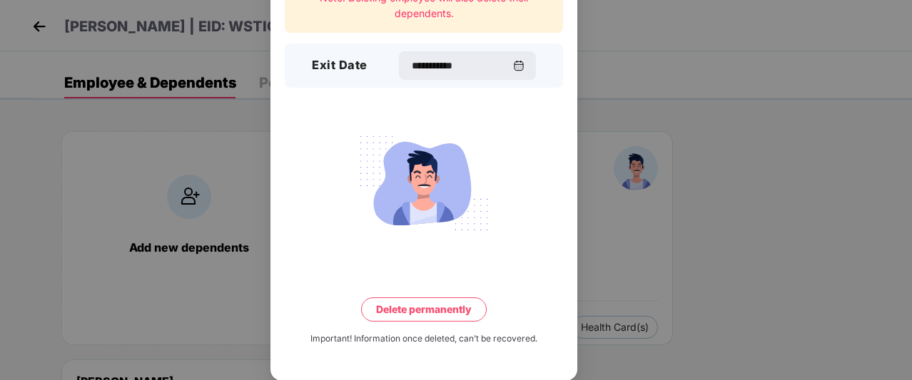
click at [434, 315] on button "Delete permanently" at bounding box center [424, 309] width 126 height 24
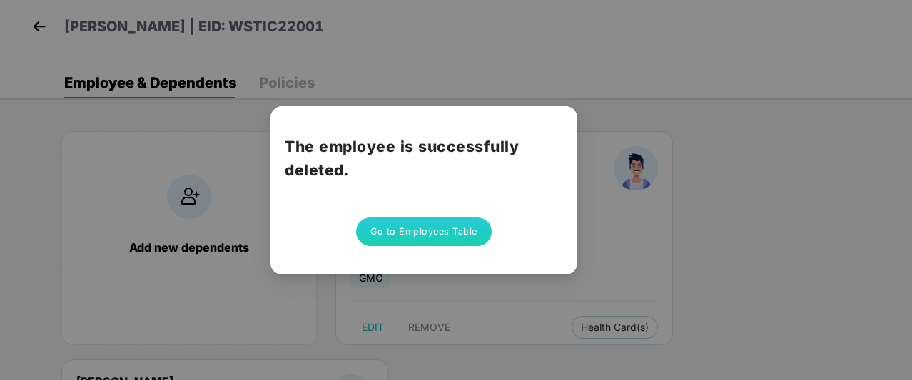
click at [464, 235] on button "Go to Employees Table" at bounding box center [424, 232] width 136 height 29
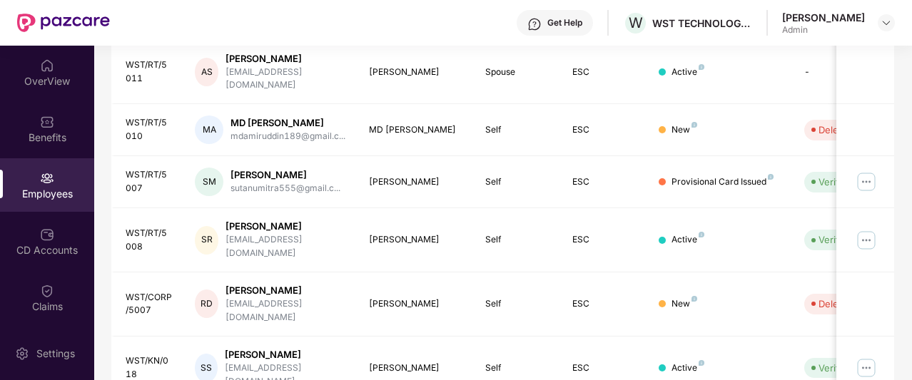
scroll to position [493, 0]
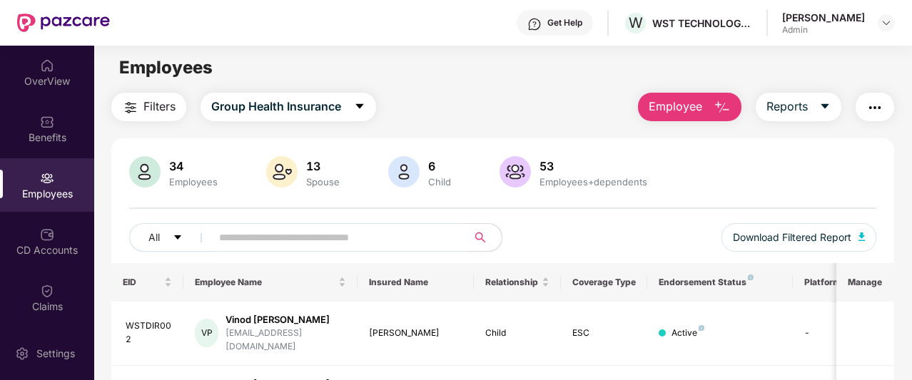
scroll to position [0, 0]
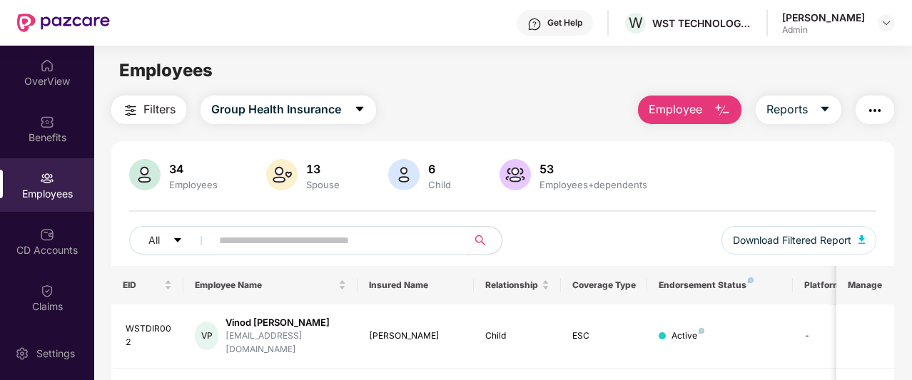
click at [505, 173] on img at bounding box center [514, 174] width 31 height 31
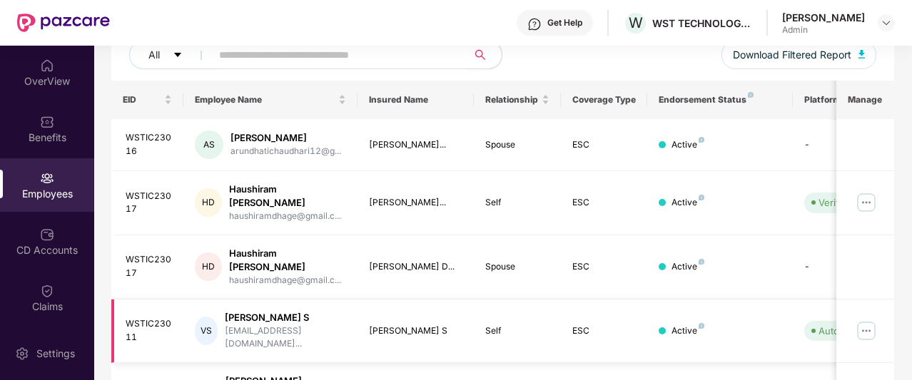
scroll to position [493, 0]
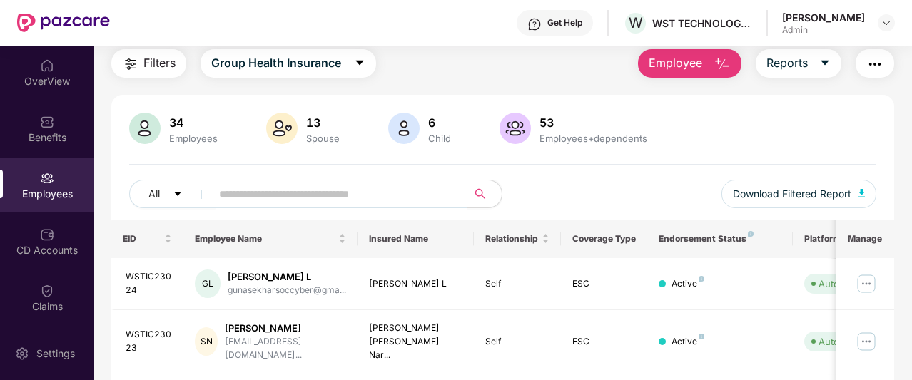
scroll to position [0, 0]
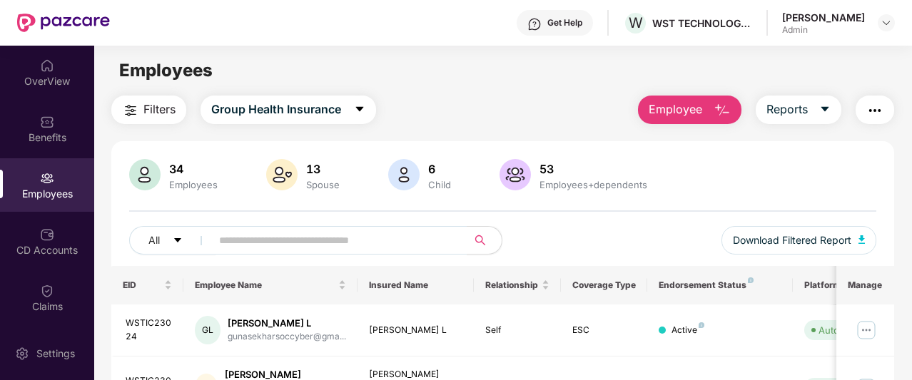
drag, startPoint x: 556, startPoint y: 170, endPoint x: 534, endPoint y: 170, distance: 22.8
drag, startPoint x: 534, startPoint y: 170, endPoint x: 491, endPoint y: 113, distance: 70.9
click at [491, 113] on div "Filters Group Health Insurance Employee Reports" at bounding box center [502, 110] width 782 height 29
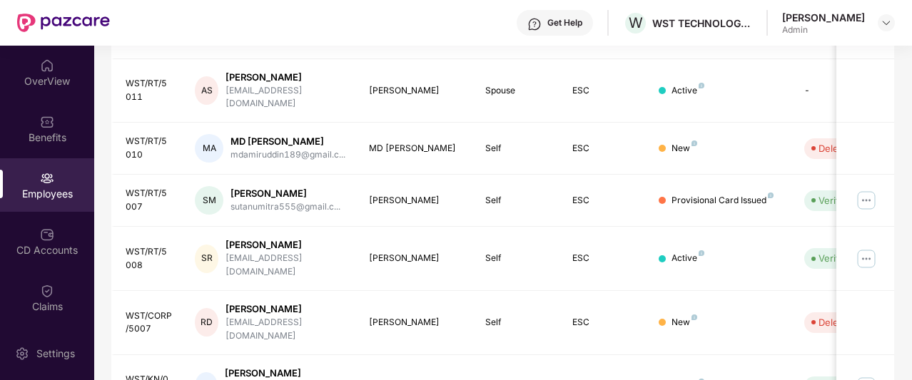
scroll to position [493, 0]
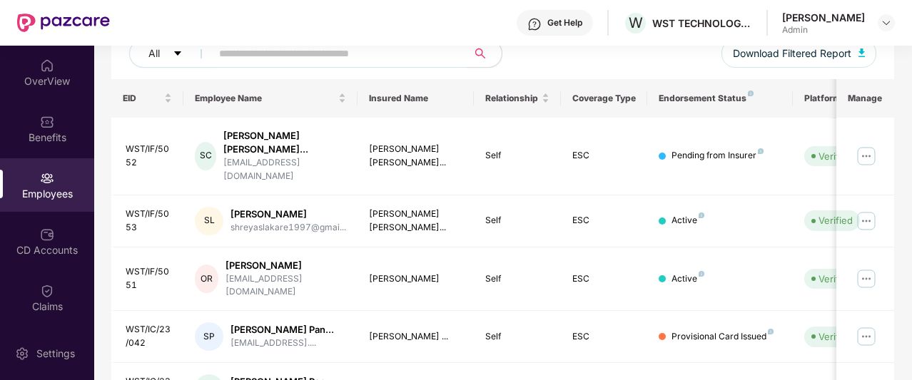
scroll to position [529, 0]
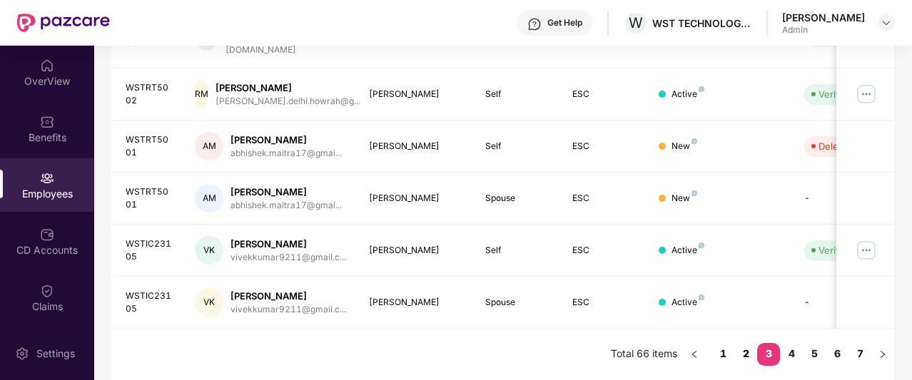
scroll to position [505, 0]
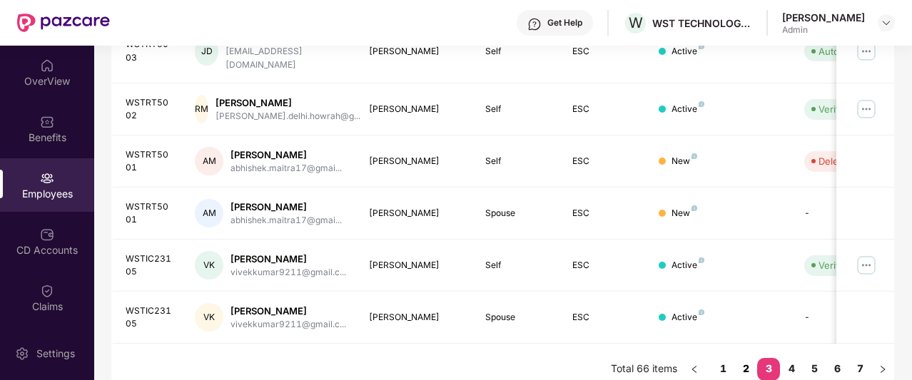
click at [742, 358] on link "2" at bounding box center [745, 368] width 23 height 21
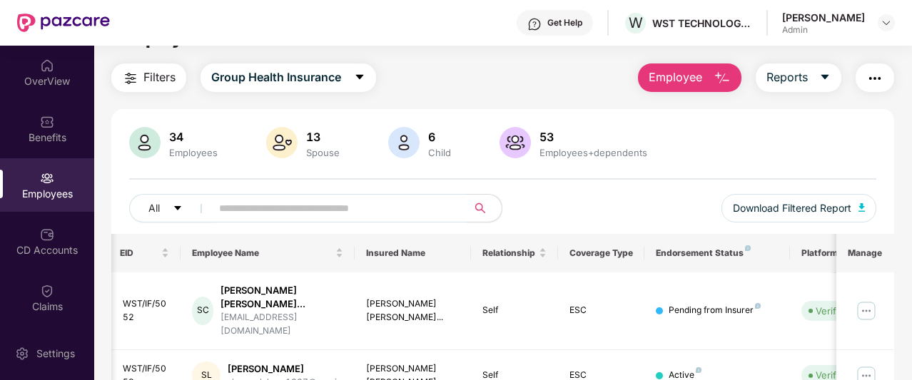
scroll to position [0, 0]
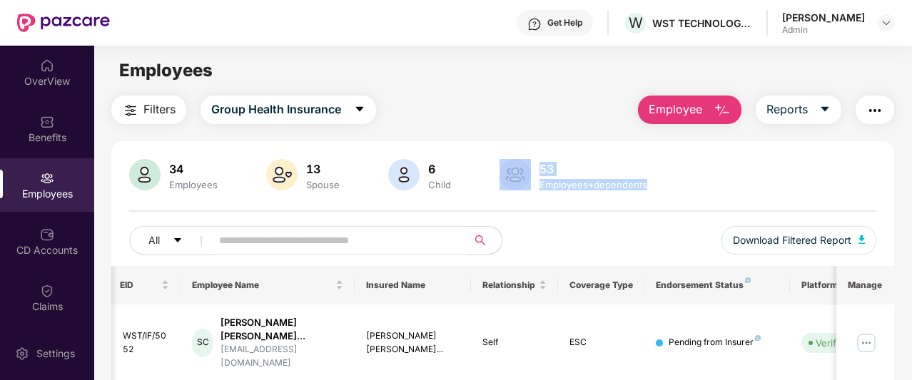
drag, startPoint x: 485, startPoint y: 153, endPoint x: 679, endPoint y: 180, distance: 196.0
click at [679, 180] on div "34 Employees 13 Spouse 6 Child [DEMOGRAPHIC_DATA] Employees+dependents" at bounding box center [502, 176] width 747 height 34
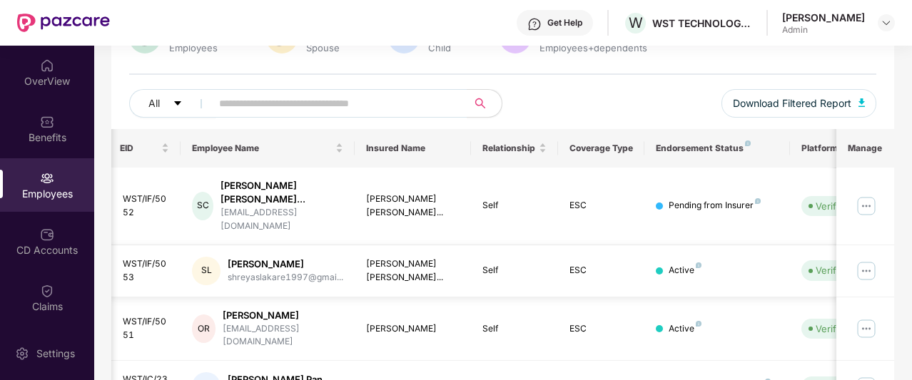
scroll to position [529, 0]
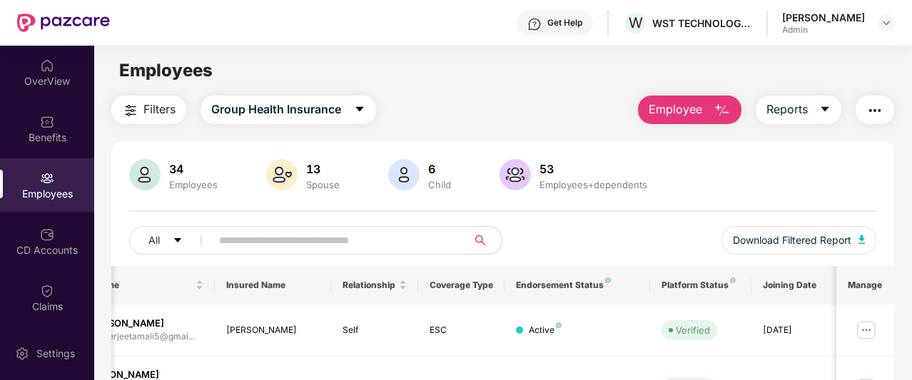
scroll to position [0, 0]
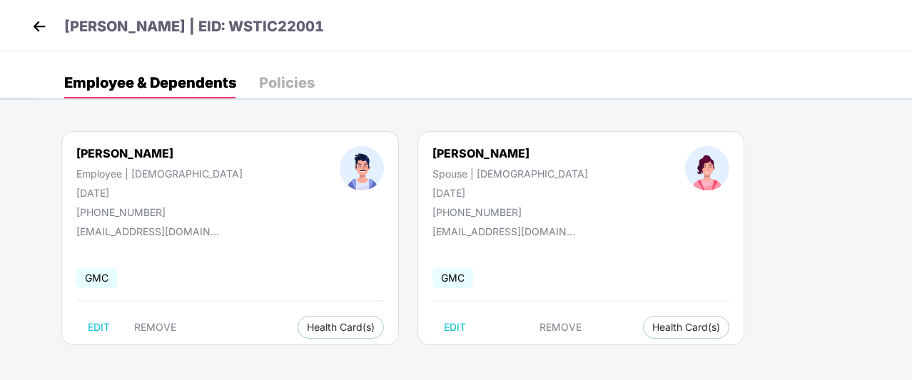
click at [41, 22] on img at bounding box center [39, 26] width 21 height 21
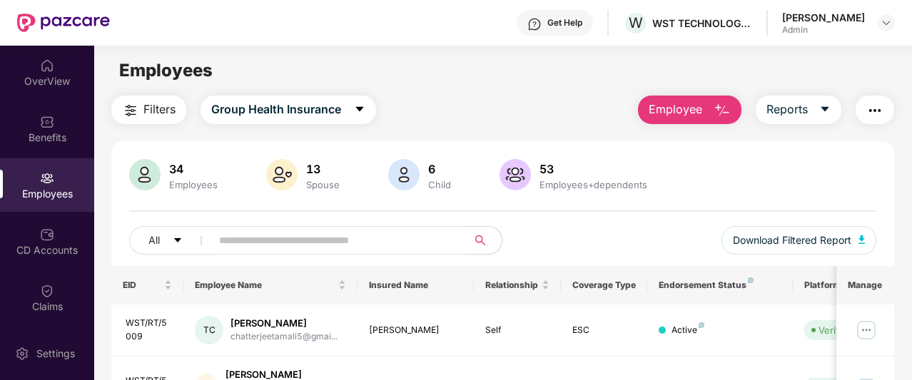
scroll to position [493, 0]
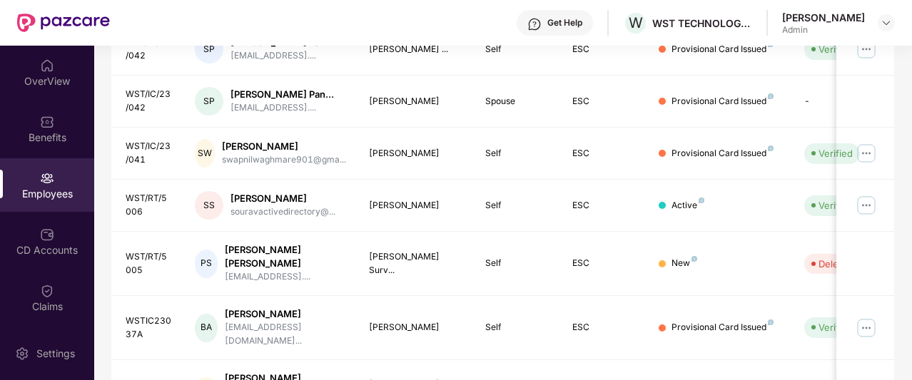
scroll to position [529, 0]
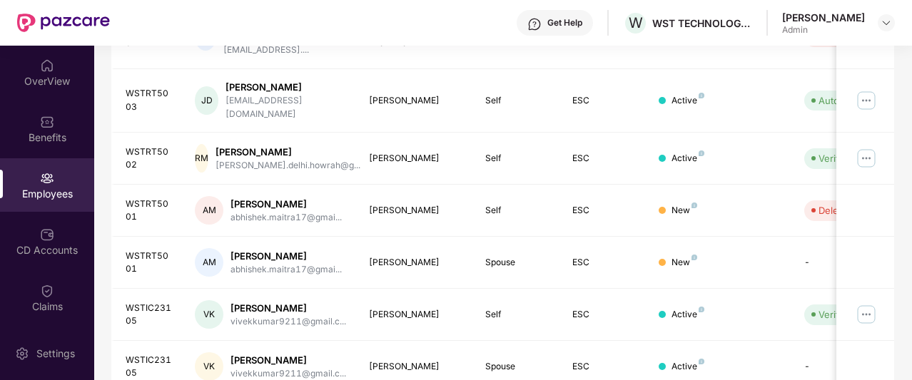
scroll to position [505, 0]
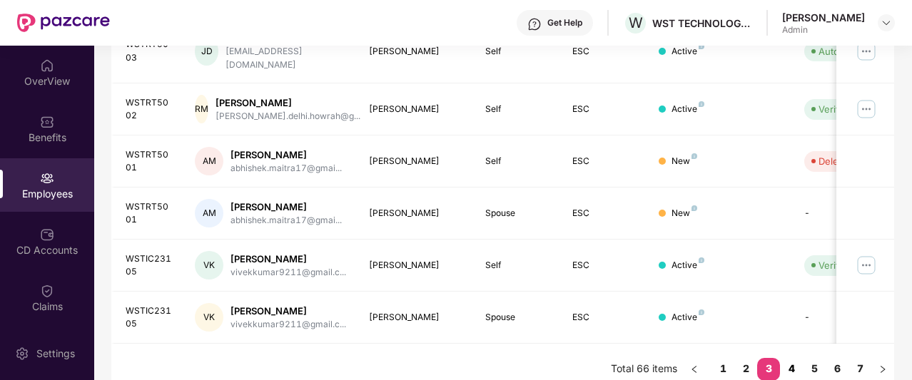
click at [790, 358] on link "4" at bounding box center [791, 368] width 23 height 21
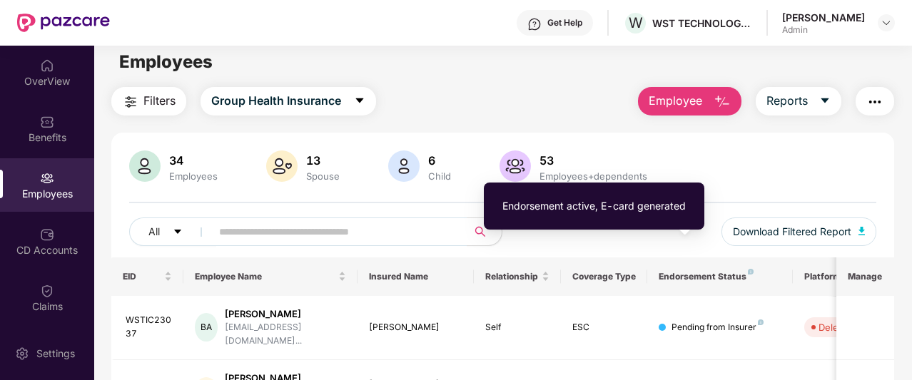
scroll to position [0, 0]
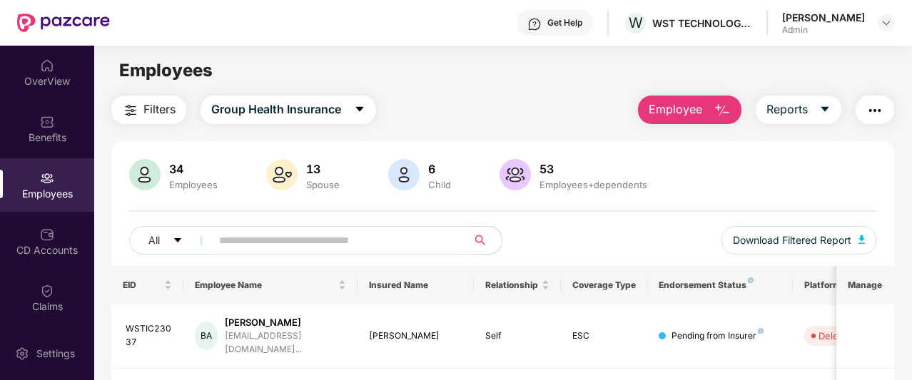
click at [655, 164] on div "34 Employees 13 Spouse 6 Child [DEMOGRAPHIC_DATA] Employees+dependents" at bounding box center [502, 176] width 747 height 34
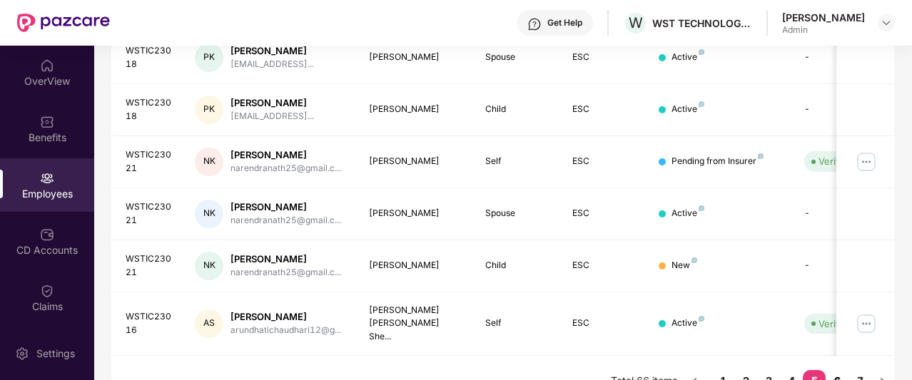
click at [842, 370] on link "6" at bounding box center [836, 380] width 23 height 21
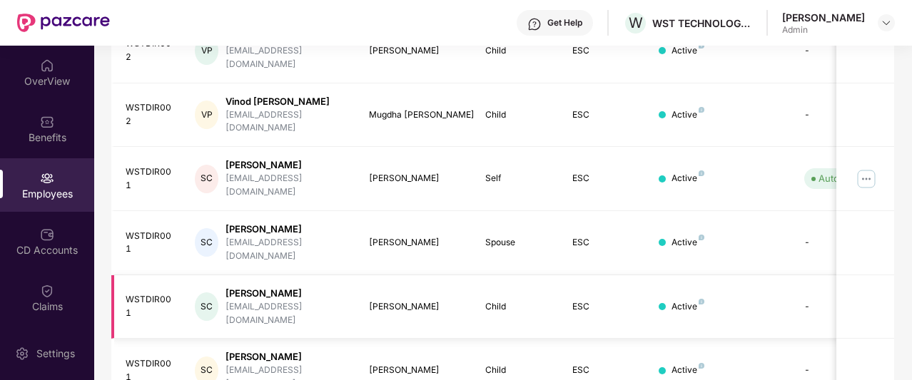
scroll to position [0, 0]
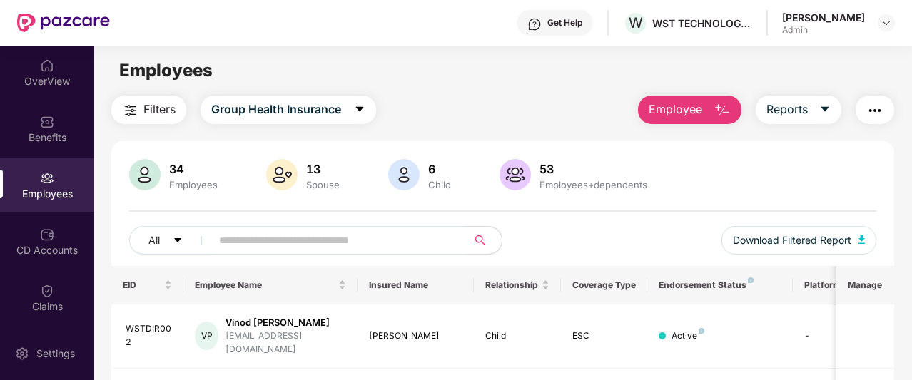
click at [508, 257] on div "All Download Filtered Report" at bounding box center [502, 246] width 747 height 40
click at [710, 108] on button "Employee" at bounding box center [689, 110] width 103 height 29
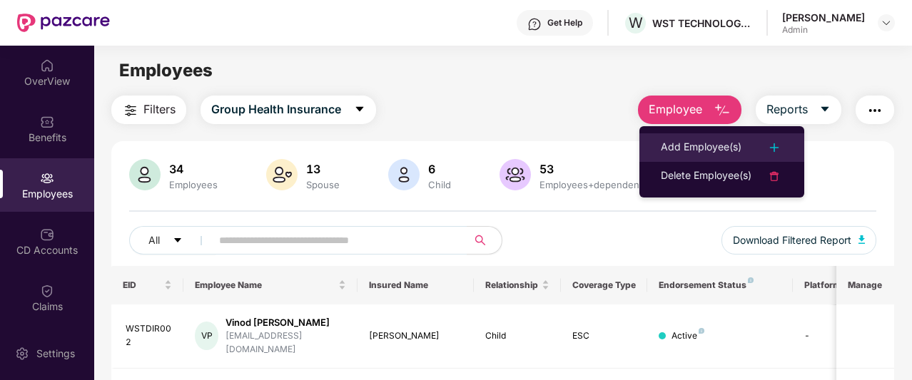
click at [713, 145] on div "Add Employee(s)" at bounding box center [700, 147] width 81 height 17
